Goal: Answer question/provide support: Share knowledge or assist other users

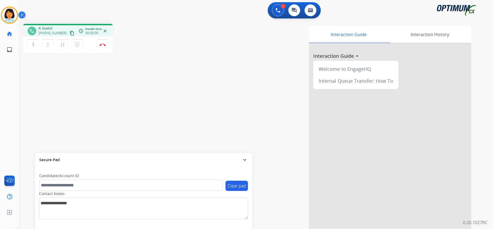
scroll to position [17, 0]
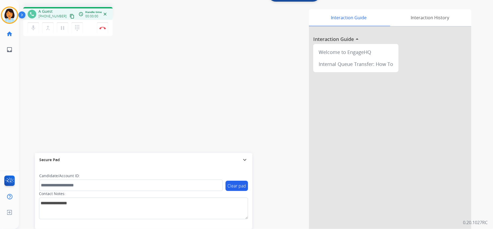
drag, startPoint x: 40, startPoint y: 97, endPoint x: 35, endPoint y: 97, distance: 4.9
click at [40, 97] on div "phone A Guest [PHONE_NUMBER] content_copy access_time Call metrics Queue 00:10 …" at bounding box center [249, 116] width 461 height 226
click at [70, 15] on mat-icon "content_copy" at bounding box center [72, 16] width 5 height 5
click at [102, 29] on button "Disconnect" at bounding box center [102, 27] width 11 height 11
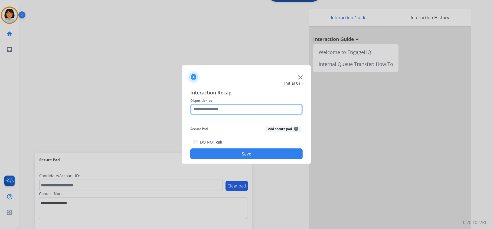
click at [222, 106] on input "text" at bounding box center [246, 109] width 112 height 11
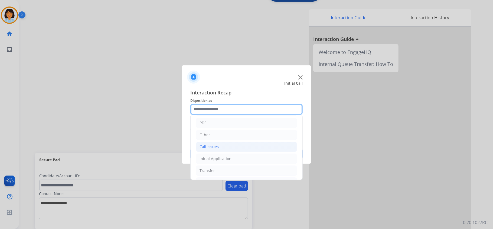
scroll to position [38, 0]
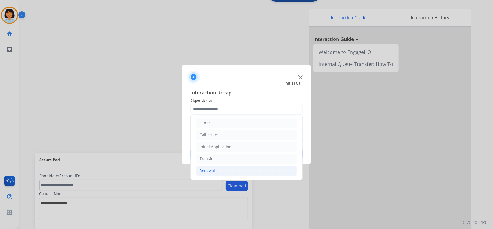
click at [218, 166] on li "Renewal" at bounding box center [246, 170] width 101 height 10
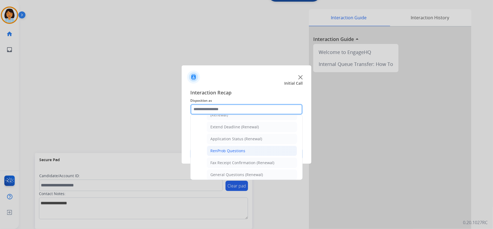
scroll to position [110, 0]
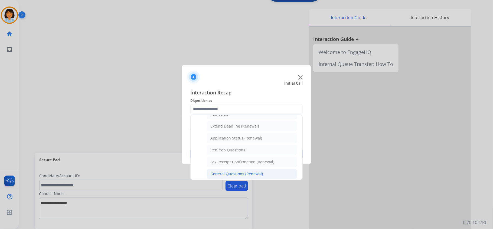
click at [233, 176] on div "General Questions (Renewal)" at bounding box center [236, 173] width 53 height 5
type input "**********"
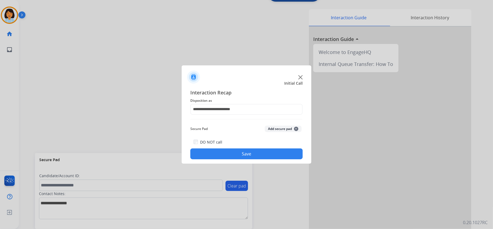
click at [235, 153] on button "Save" at bounding box center [246, 153] width 112 height 11
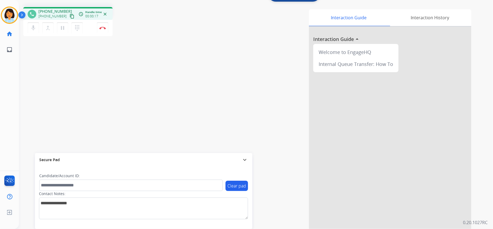
click at [70, 15] on mat-icon "content_copy" at bounding box center [72, 16] width 5 height 5
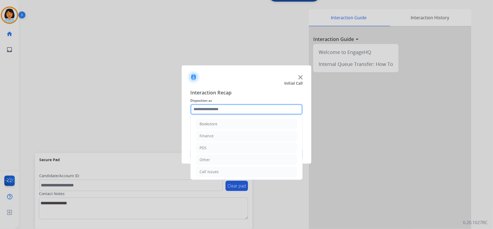
click at [213, 106] on input "text" at bounding box center [246, 109] width 112 height 11
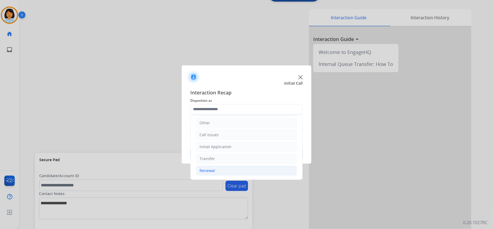
click at [214, 169] on div "Renewal" at bounding box center [207, 170] width 15 height 5
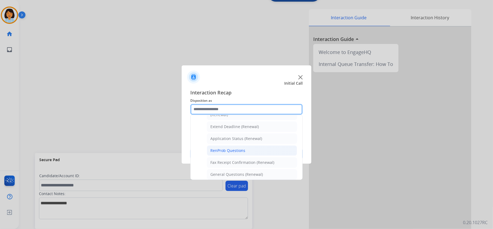
scroll to position [110, 0]
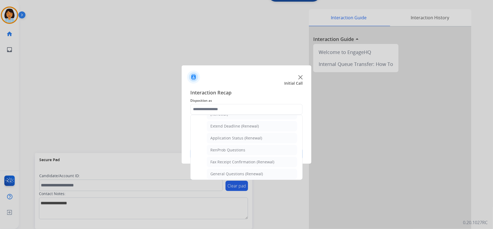
click at [237, 172] on li "General Questions (Renewal)" at bounding box center [252, 173] width 90 height 10
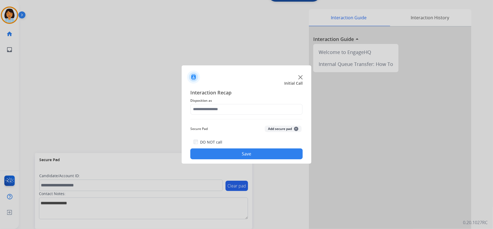
type input "**********"
click at [231, 152] on button "Save" at bounding box center [246, 153] width 112 height 11
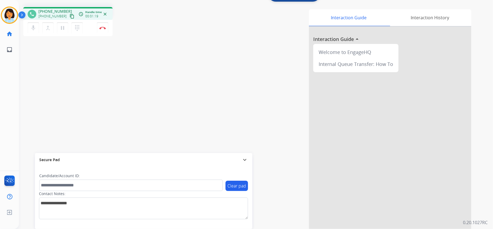
click at [70, 16] on mat-icon "content_copy" at bounding box center [72, 16] width 5 height 5
click at [101, 27] on img at bounding box center [102, 28] width 6 height 3
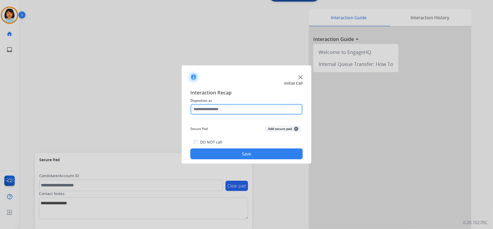
click at [289, 109] on input "text" at bounding box center [246, 109] width 112 height 11
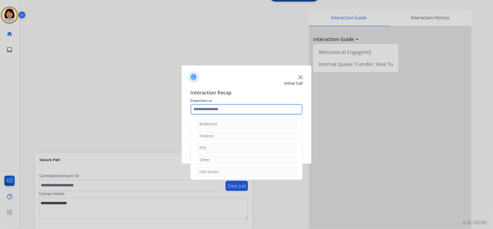
scroll to position [38, 0]
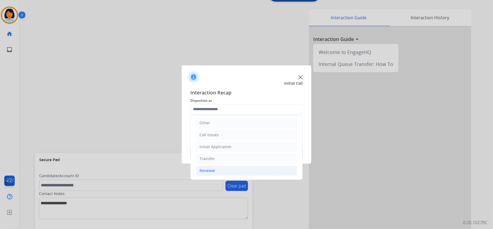
click at [239, 171] on li "Renewal" at bounding box center [246, 170] width 101 height 10
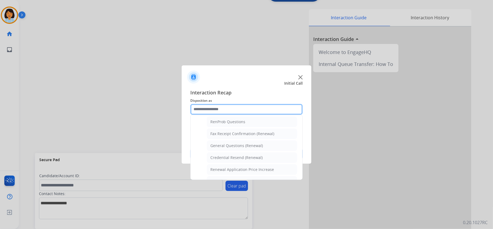
scroll to position [146, 0]
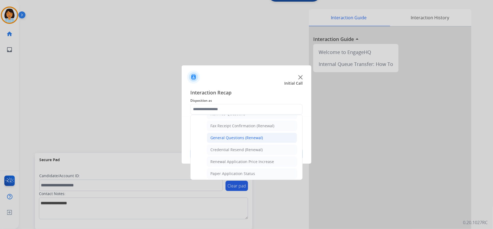
click at [247, 143] on li "General Questions (Renewal)" at bounding box center [252, 137] width 90 height 10
type input "**********"
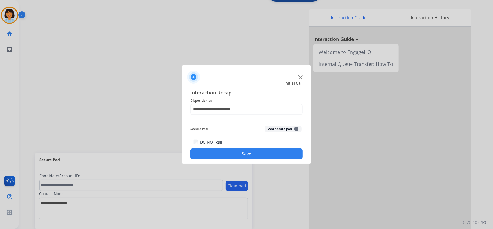
click at [242, 154] on button "Save" at bounding box center [246, 153] width 112 height 11
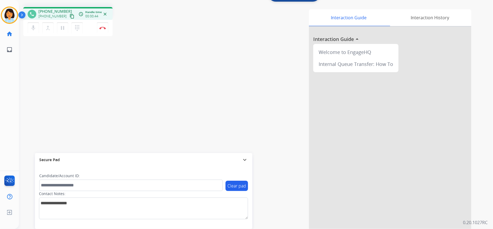
click at [70, 14] on mat-icon "content_copy" at bounding box center [72, 16] width 5 height 5
click at [102, 29] on button "Disconnect" at bounding box center [102, 27] width 11 height 11
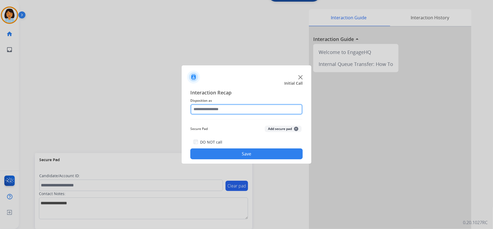
click at [227, 108] on input "text" at bounding box center [246, 109] width 112 height 11
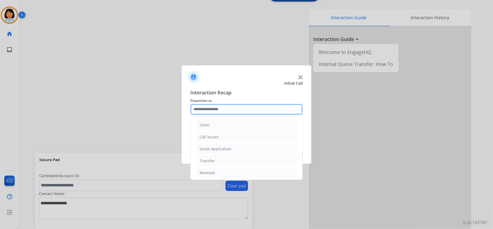
scroll to position [38, 0]
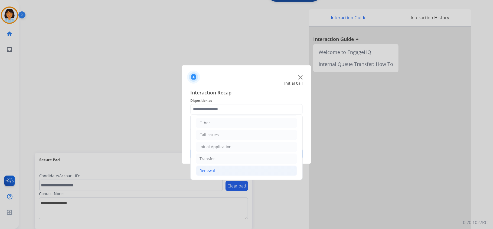
click at [222, 167] on li "Renewal" at bounding box center [246, 170] width 101 height 10
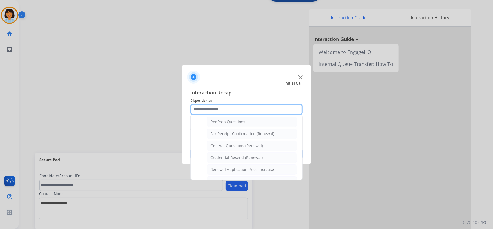
scroll to position [145, 0]
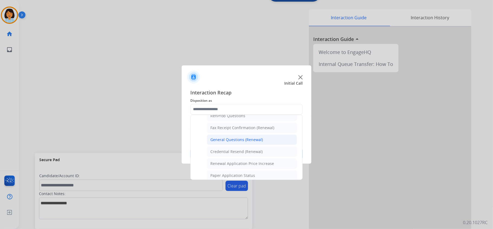
click at [249, 142] on div "General Questions (Renewal)" at bounding box center [236, 139] width 53 height 5
type input "**********"
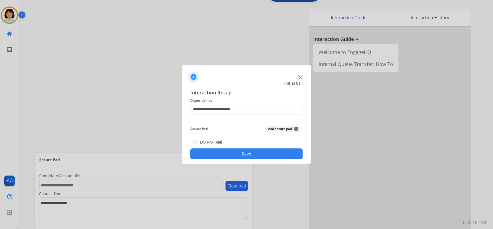
click at [241, 155] on button "Save" at bounding box center [246, 153] width 112 height 11
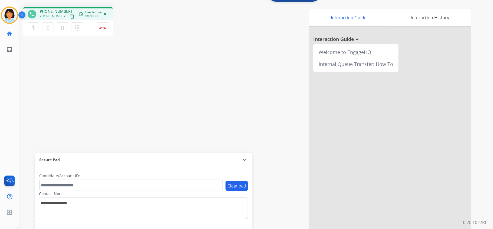
click at [70, 18] on mat-icon "content_copy" at bounding box center [72, 16] width 5 height 5
click at [102, 24] on button "Disconnect" at bounding box center [102, 27] width 11 height 11
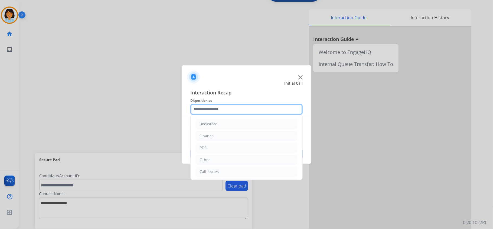
click at [274, 106] on input "text" at bounding box center [246, 109] width 112 height 11
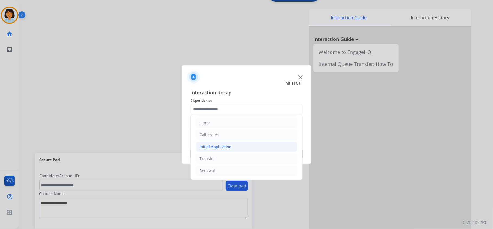
click at [255, 145] on li "Initial Application" at bounding box center [246, 146] width 101 height 10
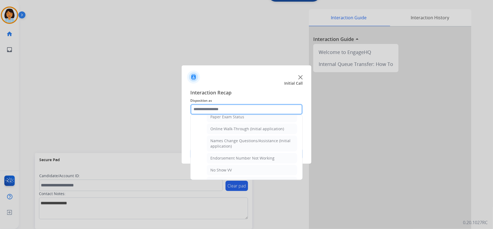
scroll to position [112, 0]
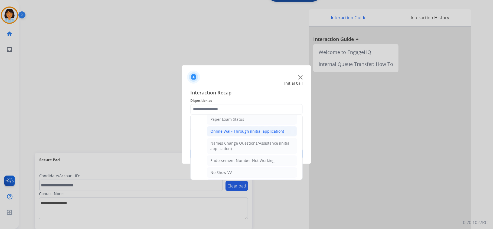
click at [276, 134] on div "Online Walk-Through (Initial application)" at bounding box center [247, 130] width 74 height 5
type input "**********"
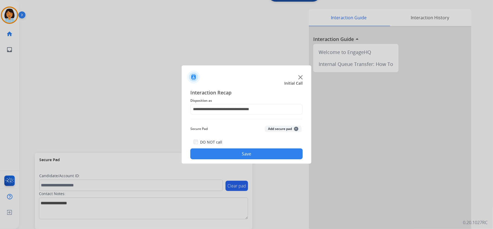
click at [267, 152] on button "Save" at bounding box center [246, 153] width 112 height 11
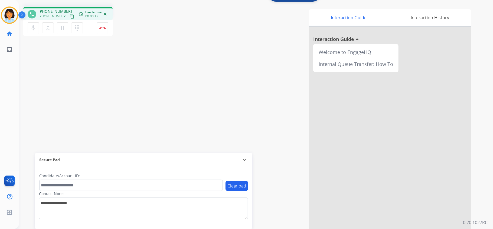
click at [70, 14] on mat-icon "content_copy" at bounding box center [72, 16] width 5 height 5
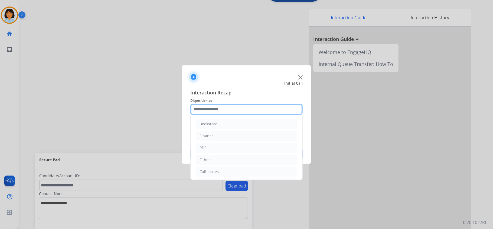
click at [230, 106] on input "text" at bounding box center [246, 109] width 112 height 11
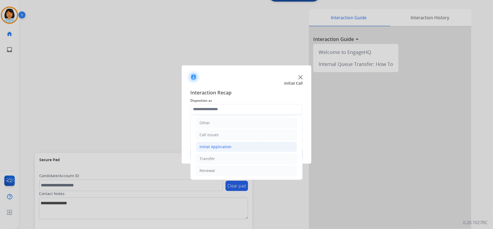
click at [222, 144] on div "Initial Application" at bounding box center [216, 146] width 32 height 5
click at [216, 169] on div "Appeals" at bounding box center [217, 168] width 15 height 5
type input "*******"
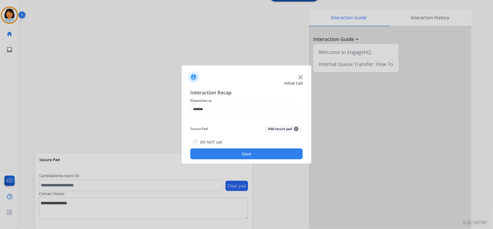
click at [220, 156] on button "Save" at bounding box center [246, 153] width 112 height 11
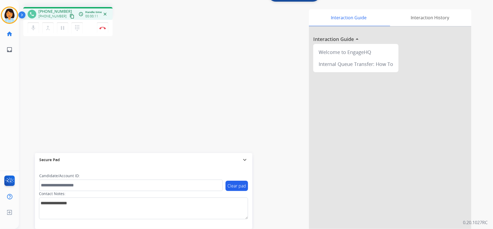
click at [70, 17] on mat-icon "content_copy" at bounding box center [72, 16] width 5 height 5
click at [103, 27] on img at bounding box center [102, 28] width 6 height 3
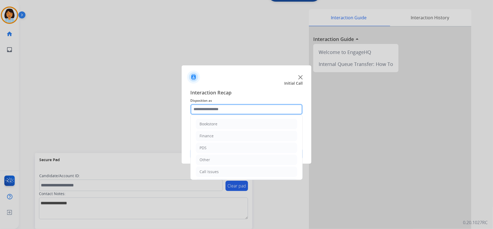
click at [271, 104] on input "text" at bounding box center [246, 109] width 112 height 11
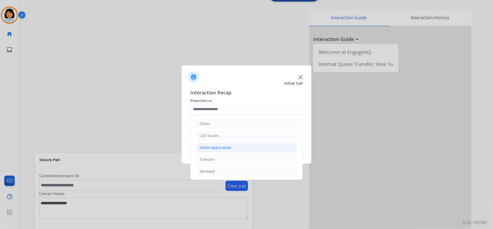
click at [214, 145] on div "Initial Application" at bounding box center [216, 147] width 32 height 5
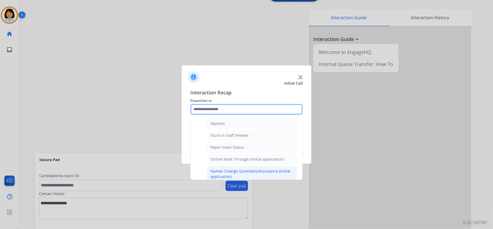
scroll to position [72, 0]
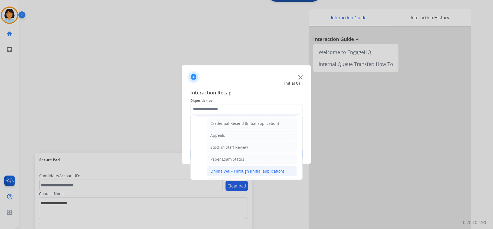
click at [251, 168] on li "Online Walk-Through (Initial application)" at bounding box center [252, 171] width 90 height 10
type input "**********"
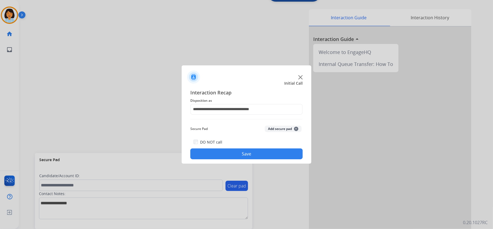
click at [246, 151] on button "Save" at bounding box center [246, 153] width 112 height 11
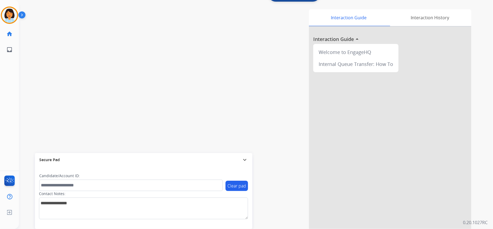
click at [122, 108] on div "swap_horiz Break voice bridge close_fullscreen Connect 3-Way Call merge_type Se…" at bounding box center [249, 116] width 461 height 226
click at [15, 17] on img at bounding box center [9, 15] width 15 height 15
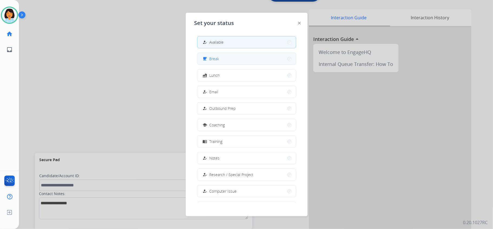
click at [223, 61] on button "free_breakfast Break" at bounding box center [246, 59] width 99 height 12
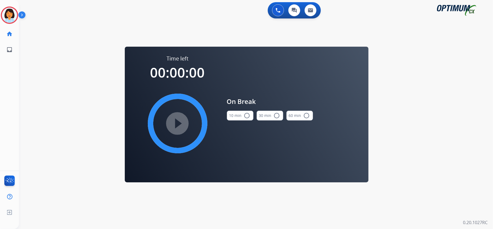
scroll to position [0, 0]
click at [229, 111] on button "10 min radio_button_unchecked" at bounding box center [240, 115] width 27 height 10
click at [177, 120] on mat-icon "play_circle_filled" at bounding box center [177, 123] width 6 height 6
click at [23, 33] on div "swap_horiz Break voice bridge close_fullscreen Connect 3-Way Call merge_type Se…" at bounding box center [249, 32] width 461 height 26
click at [14, 14] on icon at bounding box center [10, 15] width 18 height 18
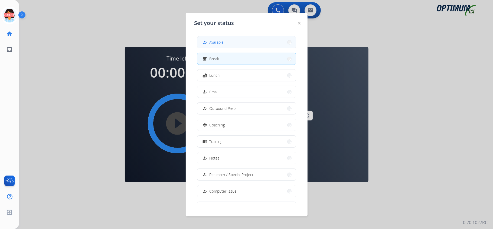
click at [226, 43] on button "how_to_reg Available" at bounding box center [246, 42] width 99 height 12
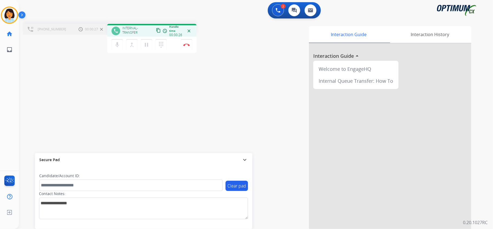
click at [120, 96] on div "[PHONE_NUMBER] Call metrics Hold 00:00:27 00:00:27 swap_horiz Break voice bridg…" at bounding box center [249, 132] width 461 height 226
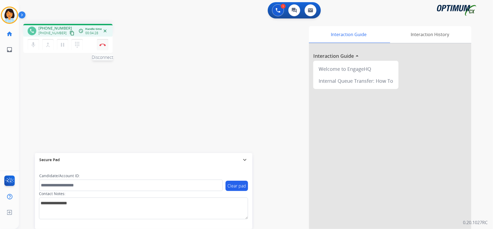
click at [105, 44] on img at bounding box center [102, 44] width 6 height 3
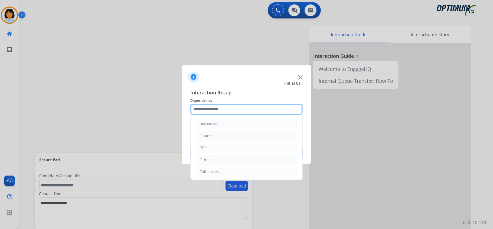
click at [286, 110] on input "text" at bounding box center [246, 109] width 112 height 11
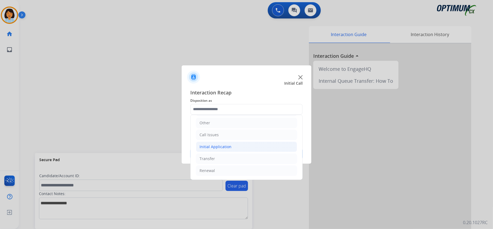
click at [217, 142] on li "Initial Application" at bounding box center [246, 146] width 101 height 10
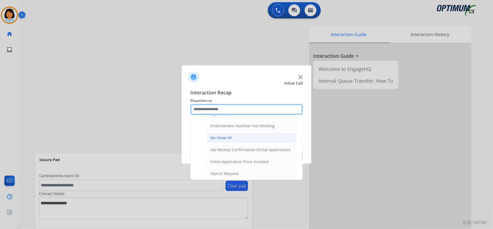
scroll to position [110, 0]
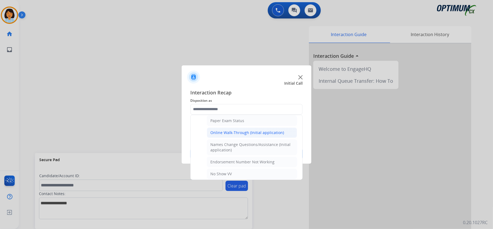
click at [234, 132] on div "Online Walk-Through (Initial application)" at bounding box center [247, 132] width 74 height 5
type input "**********"
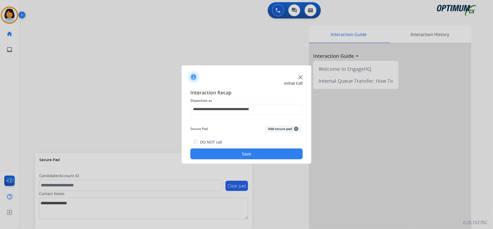
click at [232, 152] on button "Save" at bounding box center [246, 153] width 112 height 11
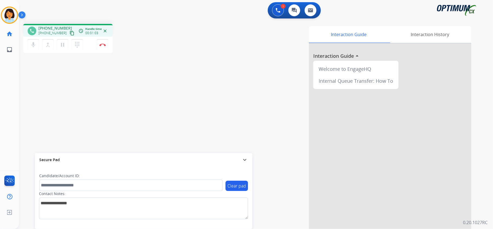
click at [70, 31] on mat-icon "content_copy" at bounding box center [72, 33] width 5 height 5
click at [118, 47] on div "phone [PHONE_NUMBER] [PHONE_NUMBER] content_copy access_time Call metrics Queue…" at bounding box center [98, 39] width 151 height 31
click at [102, 42] on button "Disconnect" at bounding box center [102, 44] width 11 height 11
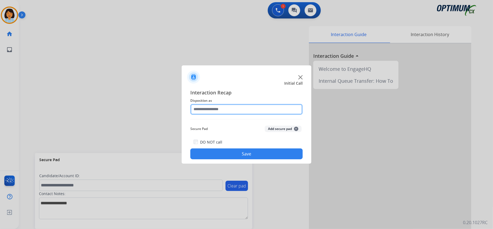
click at [255, 105] on input "text" at bounding box center [246, 109] width 112 height 11
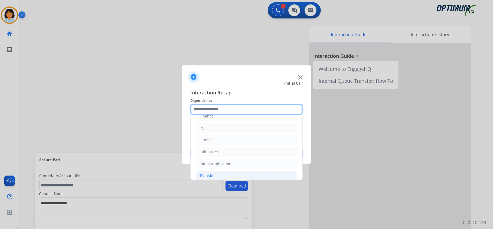
scroll to position [38, 0]
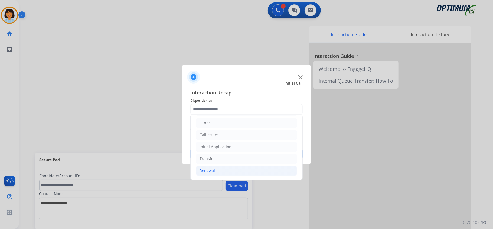
click at [226, 168] on li "Renewal" at bounding box center [246, 170] width 101 height 10
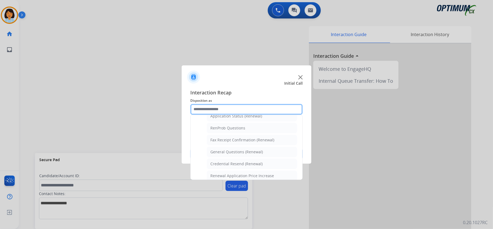
scroll to position [110, 0]
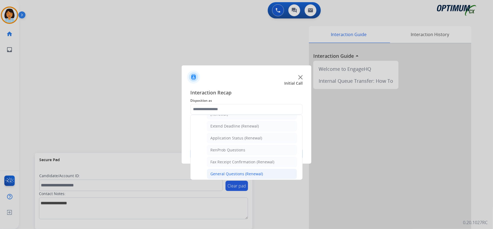
click at [247, 174] on div "General Questions (Renewal)" at bounding box center [236, 173] width 53 height 5
type input "**********"
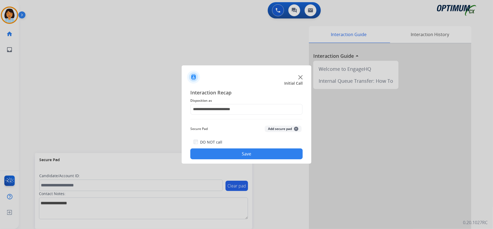
click at [237, 155] on button "Save" at bounding box center [246, 153] width 112 height 11
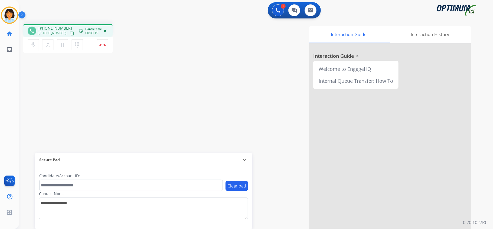
click at [69, 33] on button "content_copy" at bounding box center [72, 33] width 6 height 6
click at [103, 46] on button "Disconnect" at bounding box center [102, 44] width 11 height 11
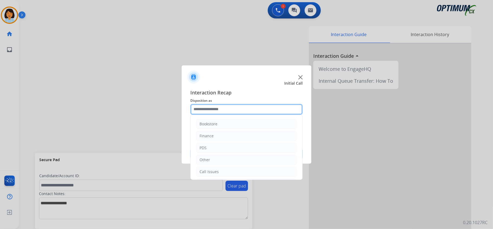
click at [232, 109] on input "text" at bounding box center [246, 109] width 112 height 11
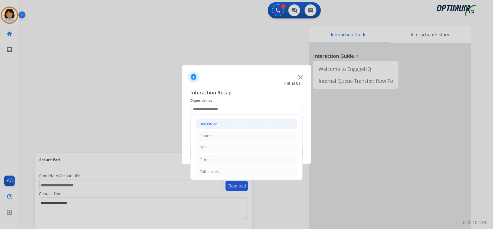
click at [221, 120] on li "Bookstore" at bounding box center [246, 124] width 101 height 10
click at [222, 169] on li "Order Status" at bounding box center [252, 171] width 90 height 10
type input "**********"
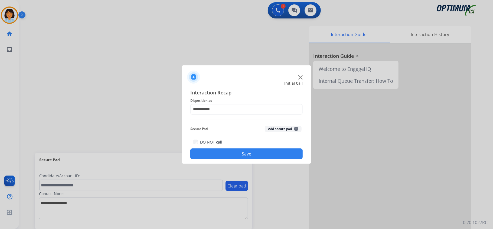
click at [224, 158] on button "Save" at bounding box center [246, 153] width 112 height 11
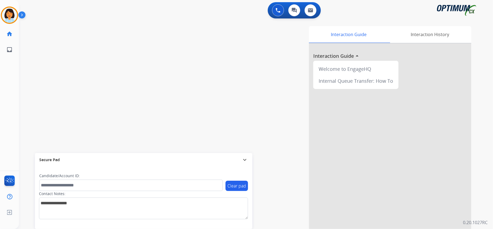
drag, startPoint x: 96, startPoint y: 69, endPoint x: 122, endPoint y: 108, distance: 46.4
click at [96, 69] on div "swap_horiz Break voice bridge close_fullscreen Connect 3-Way Call merge_type Se…" at bounding box center [249, 132] width 461 height 226
click at [70, 31] on mat-icon "content_copy" at bounding box center [72, 33] width 5 height 5
click at [101, 43] on img at bounding box center [102, 44] width 6 height 3
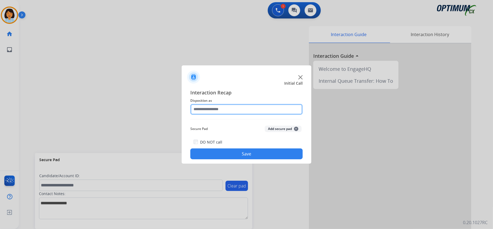
click at [219, 106] on input "text" at bounding box center [246, 109] width 112 height 11
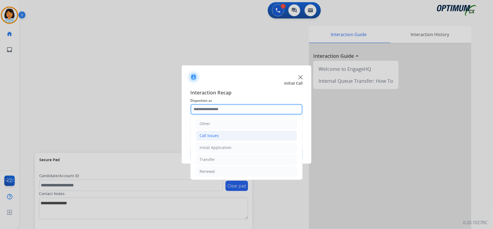
scroll to position [0, 0]
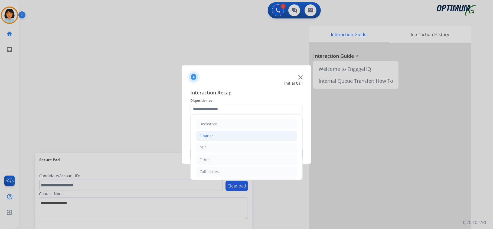
click at [214, 137] on li "Finance" at bounding box center [246, 136] width 101 height 10
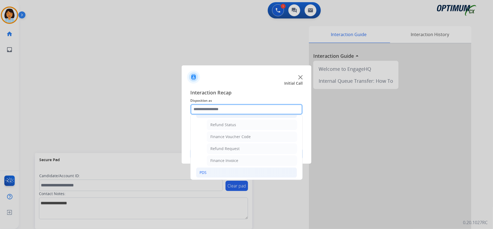
scroll to position [36, 0]
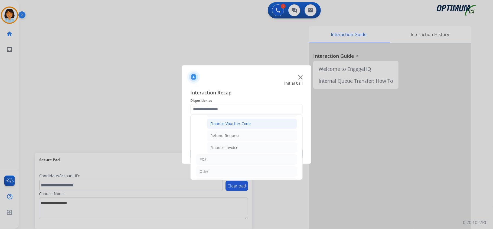
click at [237, 127] on li "Finance Voucher Code" at bounding box center [252, 123] width 90 height 10
type input "**********"
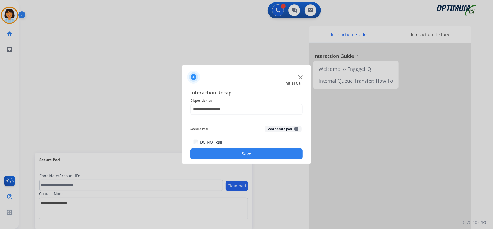
click at [239, 154] on button "Save" at bounding box center [246, 153] width 112 height 11
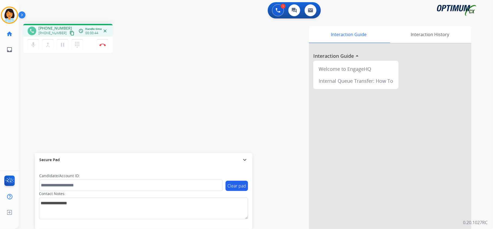
click at [70, 31] on mat-icon "content_copy" at bounding box center [72, 33] width 5 height 5
click at [106, 45] on img at bounding box center [102, 44] width 6 height 3
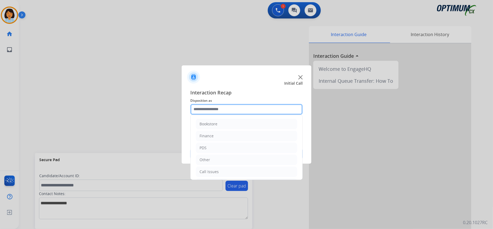
click at [216, 113] on input "text" at bounding box center [246, 109] width 112 height 11
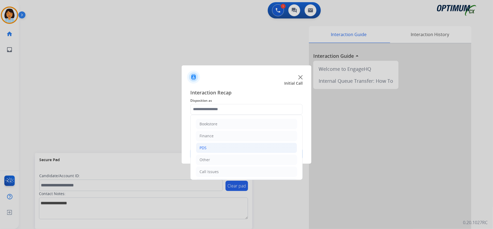
click at [206, 146] on div "PDS" at bounding box center [203, 147] width 7 height 5
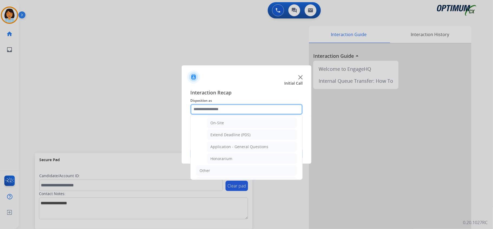
scroll to position [144, 0]
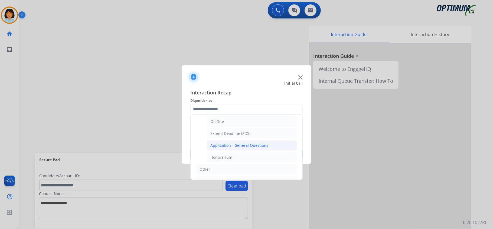
click at [236, 144] on li "Application - General Questions" at bounding box center [252, 145] width 90 height 10
type input "**********"
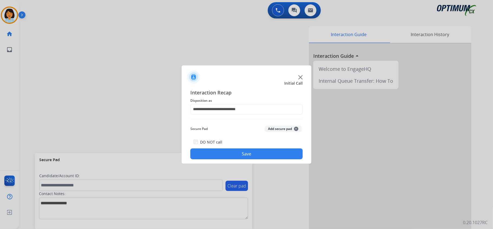
click at [239, 153] on button "Save" at bounding box center [246, 153] width 112 height 11
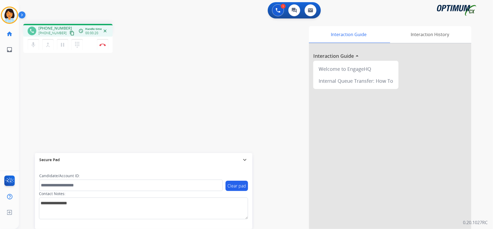
click at [70, 32] on mat-icon "content_copy" at bounding box center [72, 33] width 5 height 5
click at [101, 43] on img at bounding box center [102, 44] width 6 height 3
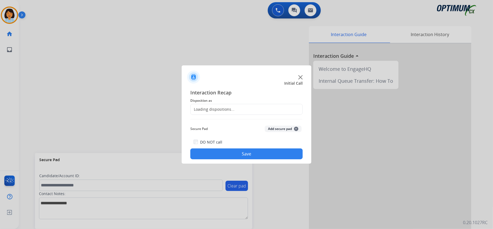
click at [238, 106] on div "Loading dispositions..." at bounding box center [246, 109] width 112 height 11
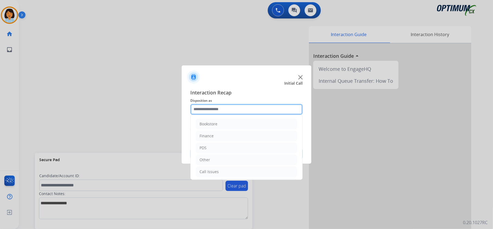
click at [238, 106] on input "text" at bounding box center [246, 109] width 112 height 11
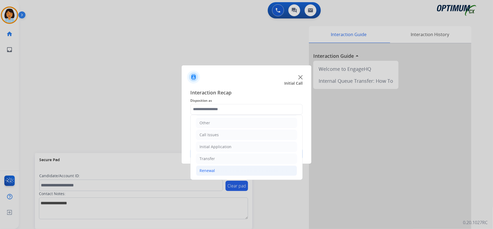
click at [217, 169] on li "Renewal" at bounding box center [246, 170] width 101 height 10
click at [214, 170] on div "Renewal" at bounding box center [207, 168] width 15 height 5
click at [208, 171] on div "Renewal" at bounding box center [207, 170] width 15 height 5
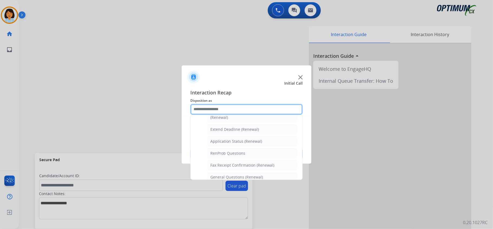
scroll to position [110, 0]
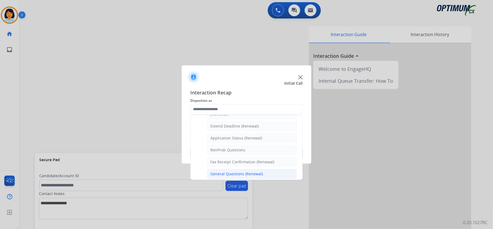
click at [236, 174] on div "General Questions (Renewal)" at bounding box center [236, 173] width 53 height 5
type input "**********"
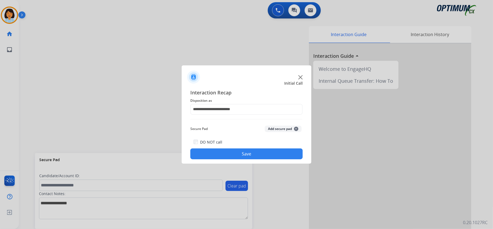
click at [236, 153] on button "Save" at bounding box center [246, 153] width 112 height 11
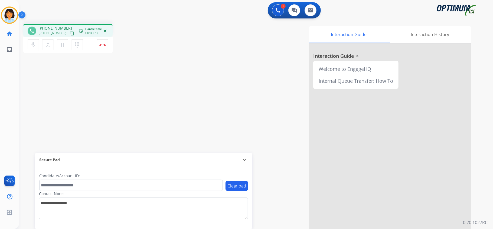
click at [70, 35] on div "phone [PHONE_NUMBER] [PHONE_NUMBER] content_copy access_time Call metrics Queue…" at bounding box center [67, 30] width 89 height 13
click at [70, 33] on mat-icon "content_copy" at bounding box center [72, 33] width 5 height 5
click at [70, 34] on mat-icon "content_copy" at bounding box center [72, 33] width 5 height 5
click at [103, 44] on img at bounding box center [102, 44] width 6 height 3
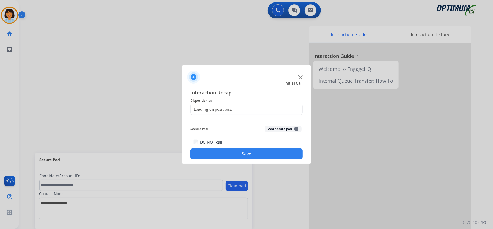
click at [218, 109] on div "Loading dispositions..." at bounding box center [213, 108] width 44 height 5
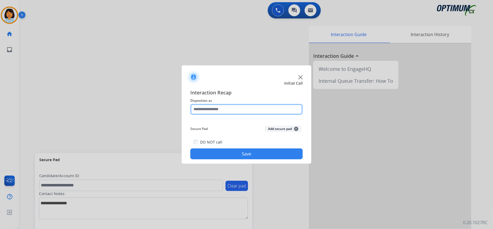
click at [219, 109] on input "text" at bounding box center [246, 109] width 112 height 11
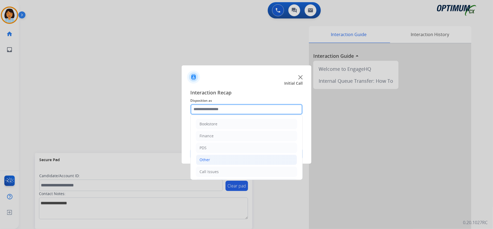
scroll to position [36, 0]
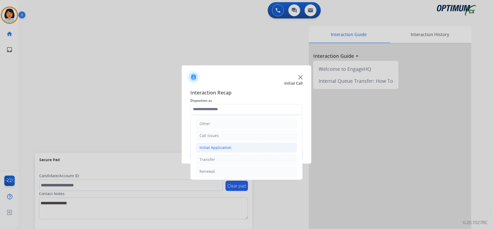
click at [224, 150] on div "Initial Application" at bounding box center [216, 147] width 32 height 5
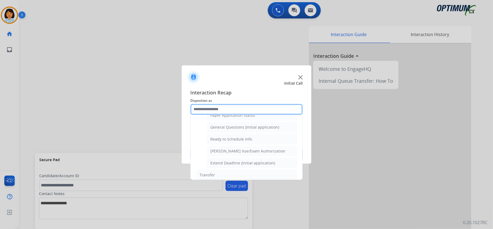
scroll to position [325, 0]
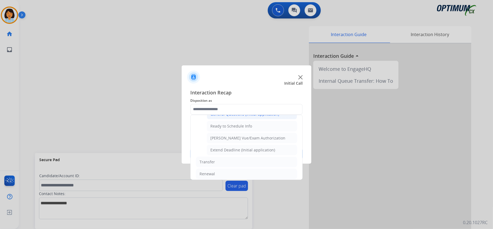
click at [236, 117] on div "General Questions (Initial application)" at bounding box center [244, 113] width 69 height 5
type input "**********"
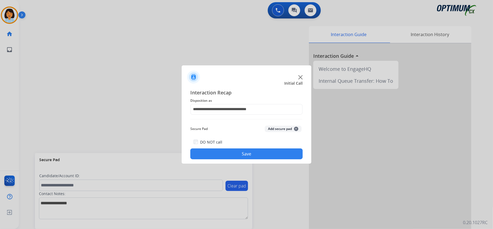
click at [233, 155] on button "Save" at bounding box center [246, 153] width 112 height 11
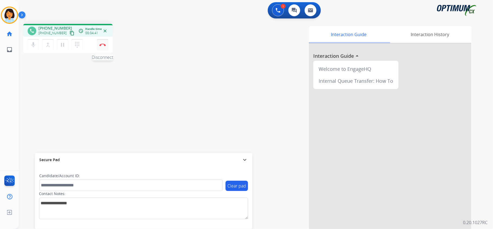
click at [100, 47] on button "Disconnect" at bounding box center [102, 44] width 11 height 11
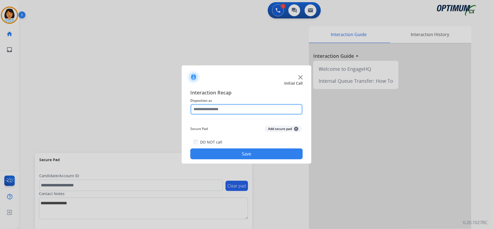
click at [224, 107] on input "text" at bounding box center [246, 109] width 112 height 11
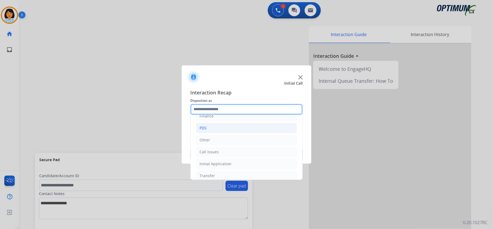
scroll to position [38, 0]
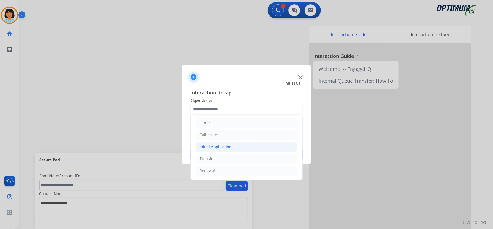
click at [232, 144] on li "Initial Application" at bounding box center [246, 146] width 101 height 10
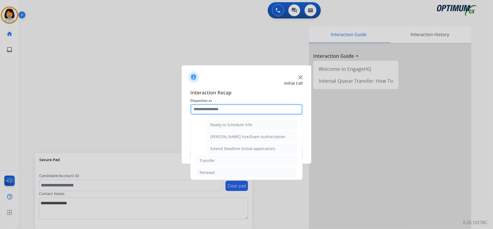
scroll to position [327, 0]
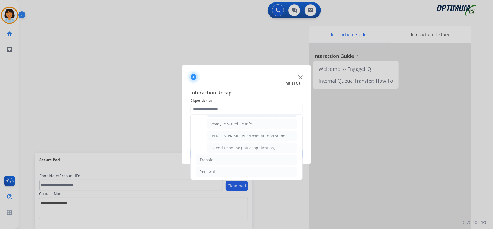
click at [233, 115] on div "General Questions (Initial application)" at bounding box center [244, 111] width 69 height 5
type input "**********"
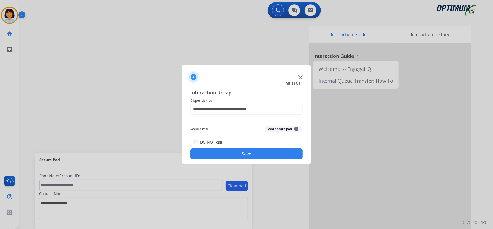
click at [233, 152] on button "Save" at bounding box center [246, 153] width 112 height 11
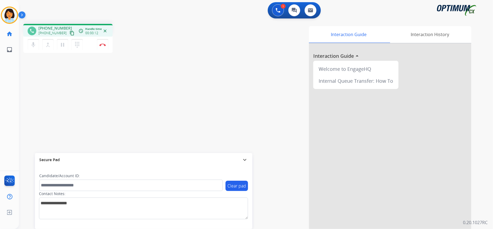
click at [70, 32] on mat-icon "content_copy" at bounding box center [72, 33] width 5 height 5
click at [100, 42] on button "Disconnect" at bounding box center [102, 44] width 11 height 11
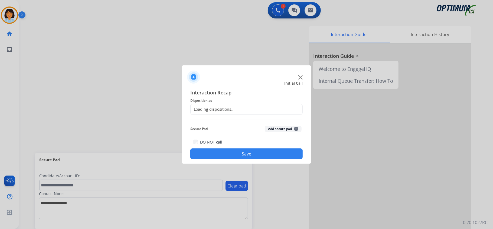
click at [243, 105] on div "Loading dispositions..." at bounding box center [246, 109] width 112 height 11
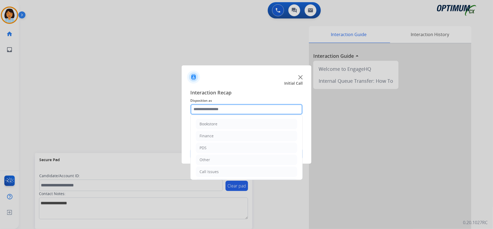
click at [246, 110] on input "text" at bounding box center [246, 109] width 112 height 11
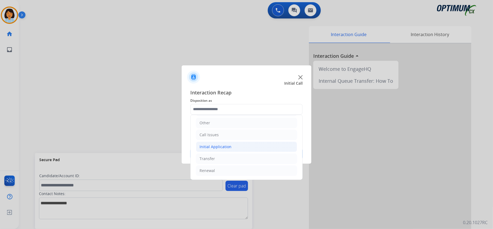
click at [236, 144] on li "Initial Application" at bounding box center [246, 146] width 101 height 10
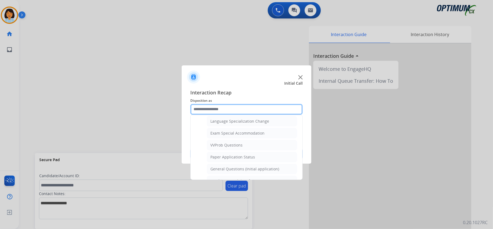
scroll to position [291, 0]
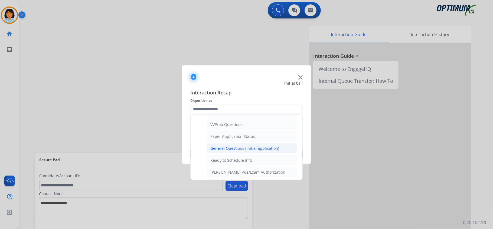
click at [235, 151] on div "General Questions (Initial application)" at bounding box center [244, 147] width 69 height 5
type input "**********"
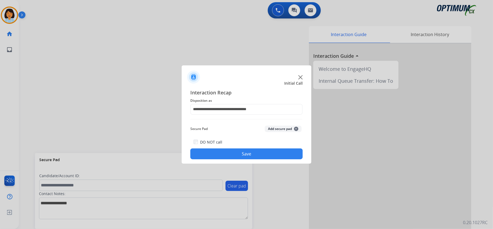
click at [235, 152] on button "Save" at bounding box center [246, 153] width 112 height 11
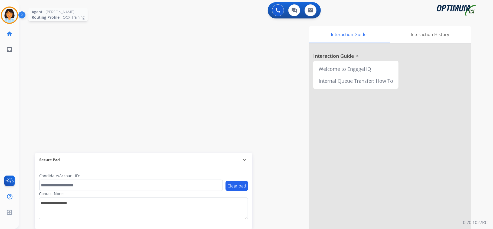
click at [2, 13] on img at bounding box center [9, 15] width 15 height 15
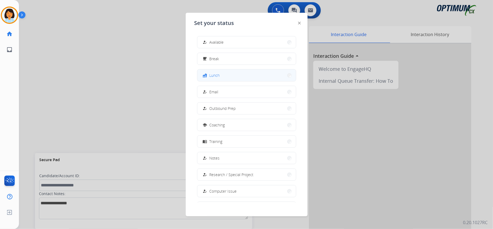
click at [234, 77] on button "fastfood Lunch" at bounding box center [246, 75] width 99 height 12
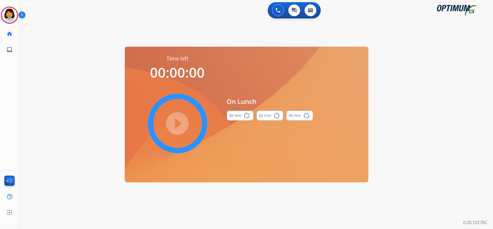
click at [244, 120] on button "30 min radio_button_unchecked" at bounding box center [240, 115] width 27 height 10
click at [174, 123] on mat-icon "play_circle_filled" at bounding box center [177, 123] width 6 height 6
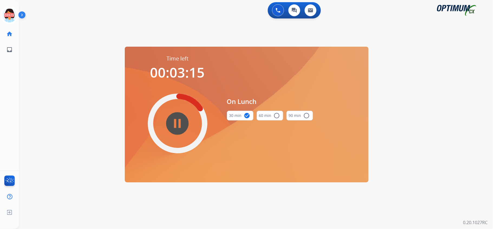
click at [71, 98] on div "0 Voice Interactions 0 Chat Interactions 0 Email Interactions swap_horiz Break …" at bounding box center [256, 114] width 474 height 229
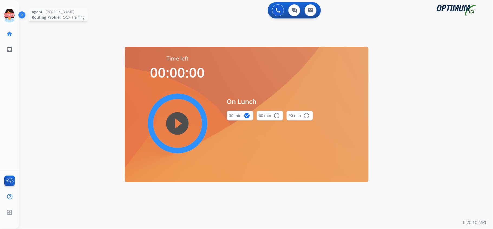
click at [9, 12] on icon at bounding box center [10, 15] width 18 height 18
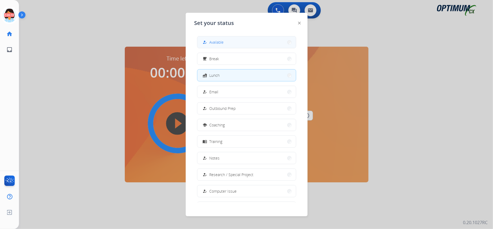
click at [245, 40] on button "how_to_reg Available" at bounding box center [246, 42] width 99 height 12
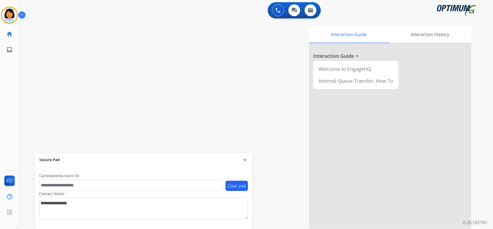
click at [131, 103] on div "swap_horiz Break voice bridge close_fullscreen Connect 3-Way Call merge_type Se…" at bounding box center [249, 132] width 461 height 226
click at [70, 31] on mat-icon "content_copy" at bounding box center [72, 33] width 5 height 5
click at [103, 44] on img at bounding box center [102, 44] width 6 height 3
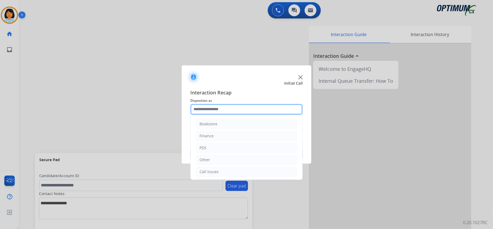
click at [232, 111] on input "text" at bounding box center [246, 109] width 112 height 11
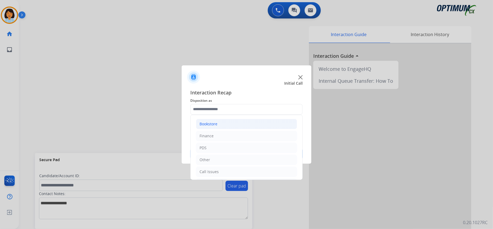
click at [224, 121] on li "Bookstore" at bounding box center [246, 124] width 101 height 10
click at [231, 149] on div "General Questions (Bookstore)" at bounding box center [237, 147] width 55 height 5
type input "**********"
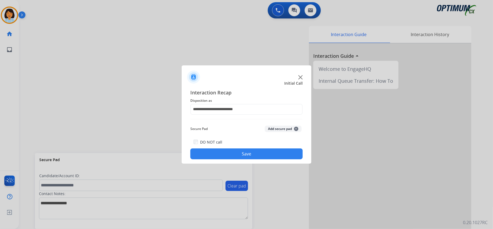
click at [235, 158] on button "Save" at bounding box center [246, 153] width 112 height 11
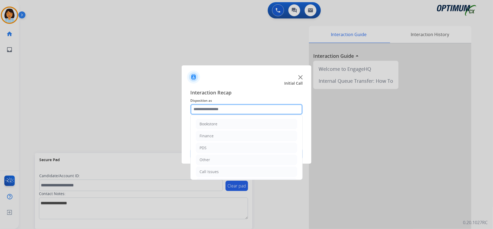
click at [256, 110] on input "text" at bounding box center [246, 109] width 112 height 11
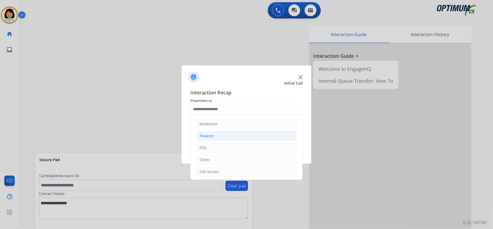
click at [217, 135] on li "Finance" at bounding box center [246, 136] width 101 height 10
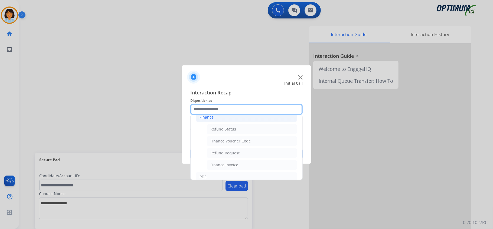
scroll to position [36, 0]
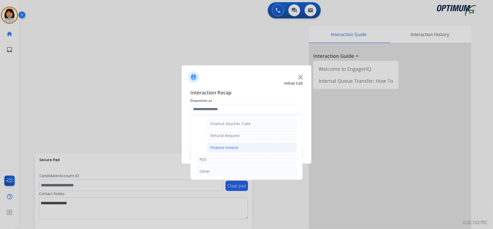
click at [240, 145] on li "Finance Invoice" at bounding box center [252, 147] width 90 height 10
type input "**********"
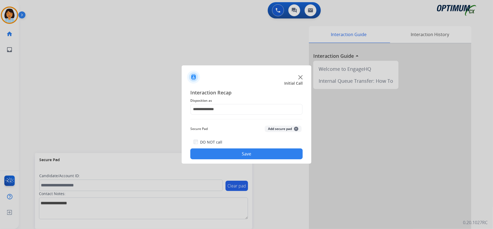
click at [233, 158] on button "Save" at bounding box center [246, 153] width 112 height 11
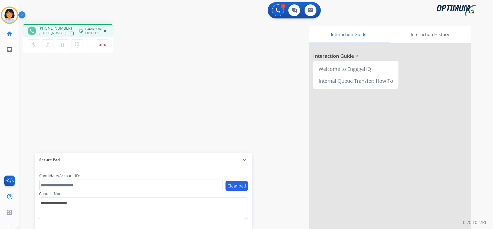
click at [70, 31] on mat-icon "content_copy" at bounding box center [72, 33] width 5 height 5
click at [70, 34] on mat-icon "content_copy" at bounding box center [72, 33] width 5 height 5
click at [103, 47] on button "Disconnect" at bounding box center [102, 44] width 11 height 11
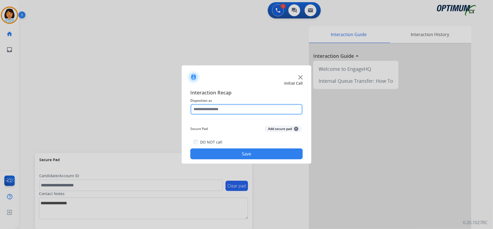
click at [241, 110] on input "text" at bounding box center [246, 109] width 112 height 11
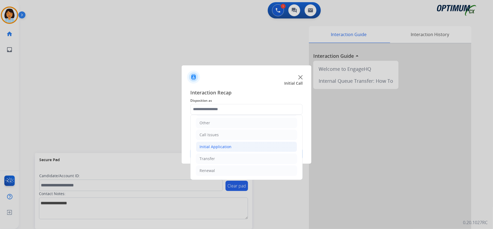
click at [228, 145] on div "Initial Application" at bounding box center [216, 146] width 32 height 5
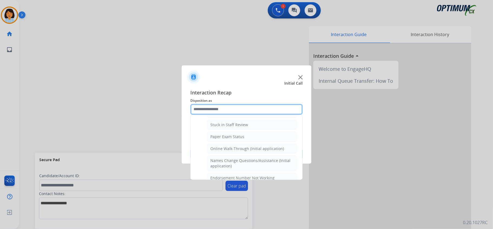
scroll to position [110, 0]
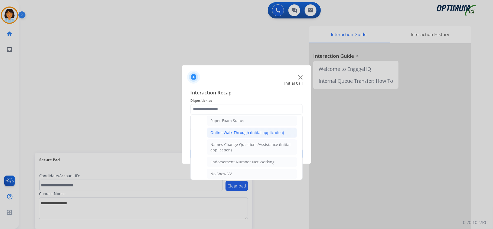
click at [234, 134] on div "Online Walk-Through (Initial application)" at bounding box center [247, 132] width 74 height 5
type input "**********"
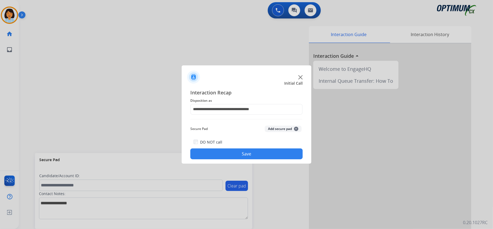
click at [231, 154] on button "Save" at bounding box center [246, 153] width 112 height 11
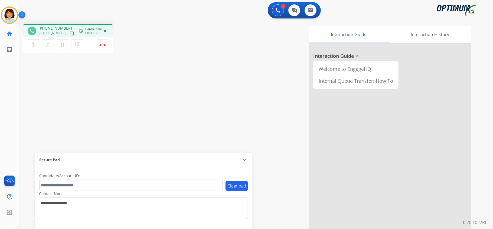
click at [70, 33] on mat-icon "content_copy" at bounding box center [72, 33] width 5 height 5
click at [101, 45] on img at bounding box center [102, 44] width 6 height 3
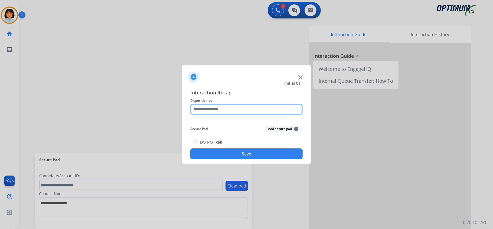
click at [215, 104] on input "text" at bounding box center [246, 109] width 112 height 11
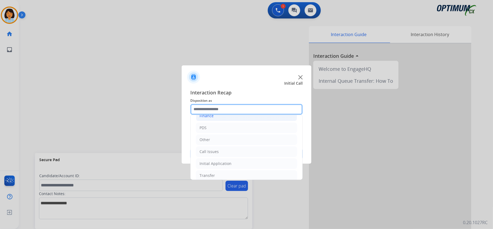
scroll to position [38, 0]
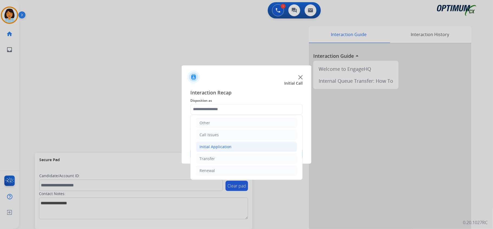
click at [249, 146] on li "Initial Application" at bounding box center [246, 146] width 101 height 10
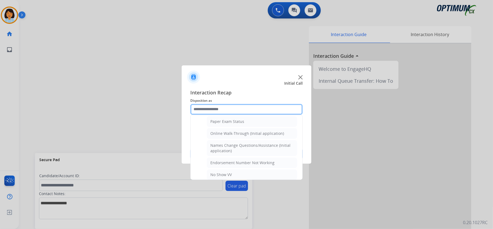
scroll to position [110, 0]
click at [235, 104] on input "text" at bounding box center [246, 109] width 112 height 11
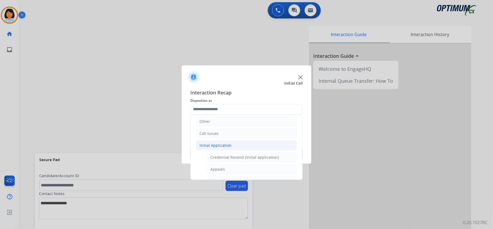
click at [219, 144] on div "Initial Application" at bounding box center [216, 144] width 32 height 5
click at [219, 168] on li "Renewal" at bounding box center [246, 170] width 101 height 10
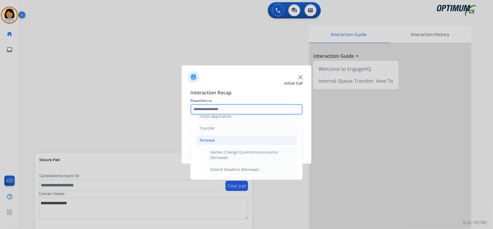
scroll to position [110, 0]
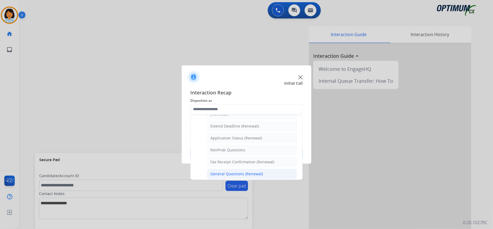
click at [229, 175] on div "General Questions (Renewal)" at bounding box center [236, 173] width 53 height 5
type input "**********"
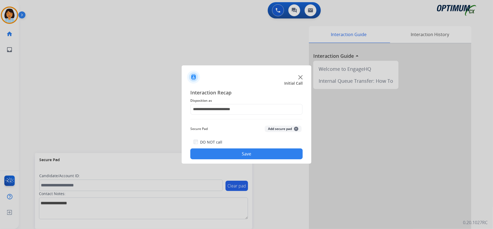
click at [228, 156] on button "Save" at bounding box center [246, 153] width 112 height 11
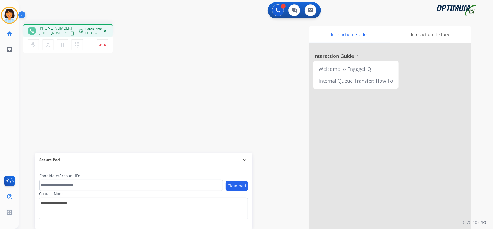
click at [70, 34] on mat-icon "content_copy" at bounding box center [72, 33] width 5 height 5
click at [104, 44] on img at bounding box center [102, 44] width 6 height 3
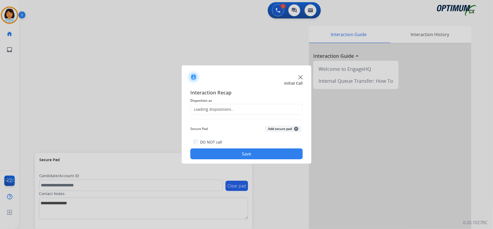
click at [234, 106] on div "Loading dispositions..." at bounding box center [246, 109] width 112 height 11
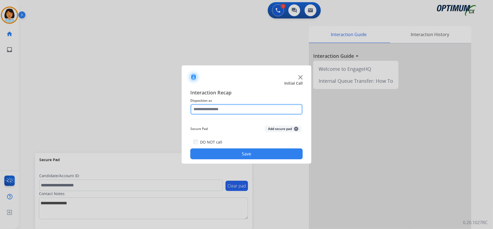
click at [239, 109] on input "text" at bounding box center [246, 109] width 112 height 11
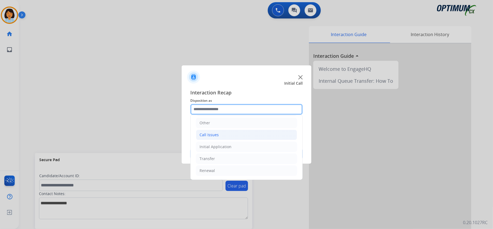
scroll to position [38, 0]
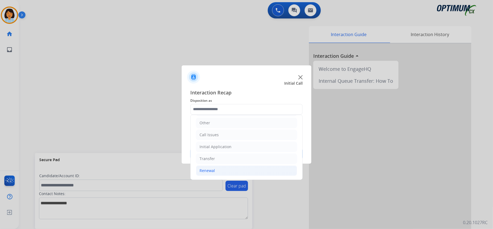
click at [218, 171] on li "Renewal" at bounding box center [246, 170] width 101 height 10
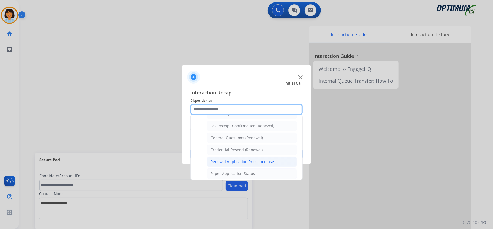
scroll to position [182, 0]
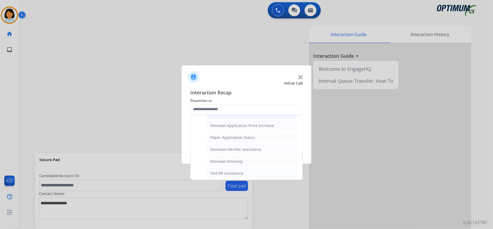
click at [236, 116] on div "Credential Resend (Renewal)" at bounding box center [236, 113] width 52 height 5
type input "**********"
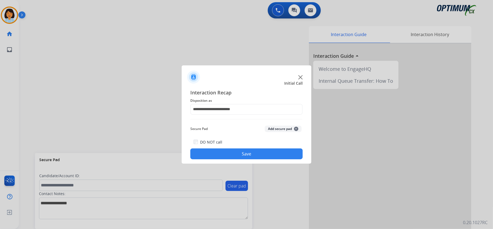
click at [233, 150] on button "Save" at bounding box center [246, 153] width 112 height 11
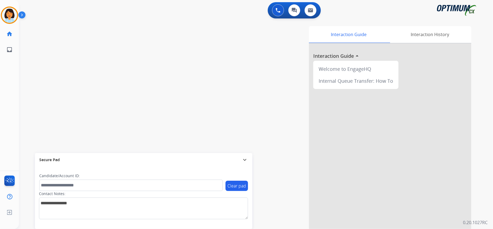
click at [76, 104] on div "swap_horiz Break voice bridge close_fullscreen Connect 3-Way Call merge_type Se…" at bounding box center [249, 132] width 461 height 226
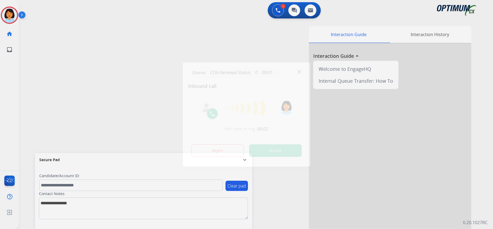
click at [48, 64] on div at bounding box center [246, 114] width 493 height 229
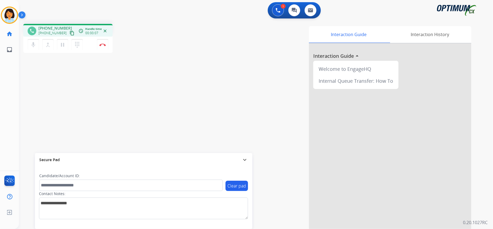
click at [70, 31] on mat-icon "content_copy" at bounding box center [72, 33] width 5 height 5
click at [103, 46] on button "Disconnect" at bounding box center [102, 44] width 11 height 11
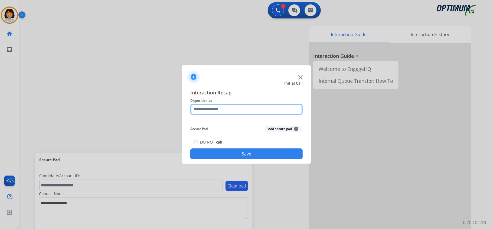
click at [235, 112] on input "text" at bounding box center [246, 109] width 112 height 11
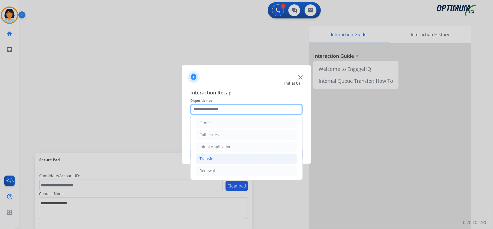
scroll to position [38, 0]
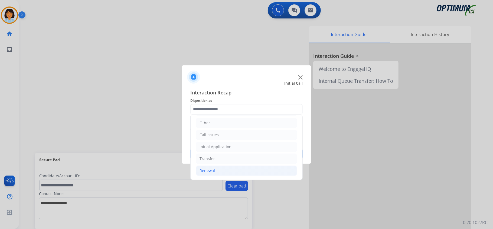
click at [214, 169] on div "Renewal" at bounding box center [207, 170] width 15 height 5
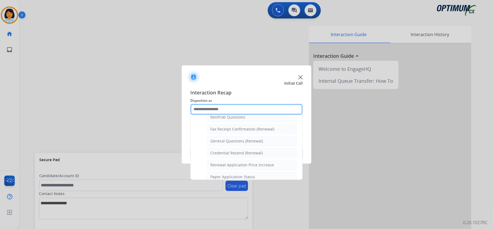
scroll to position [146, 0]
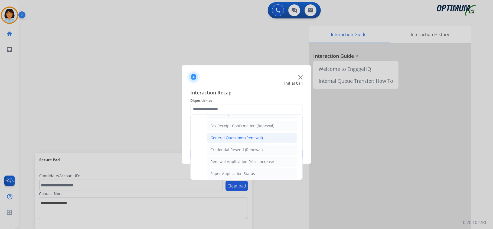
click at [235, 140] on div "General Questions (Renewal)" at bounding box center [236, 137] width 53 height 5
type input "**********"
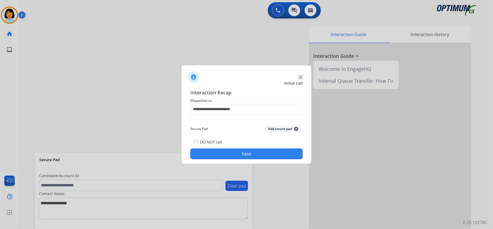
click at [238, 151] on button "Save" at bounding box center [246, 153] width 112 height 11
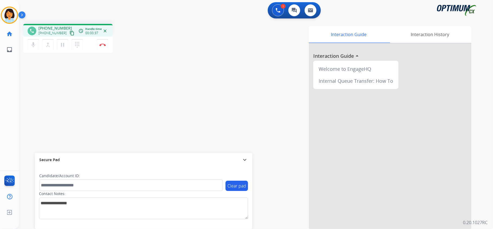
click at [70, 33] on mat-icon "content_copy" at bounding box center [72, 33] width 5 height 5
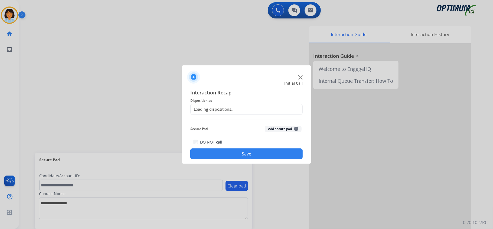
click at [105, 43] on div at bounding box center [246, 114] width 493 height 229
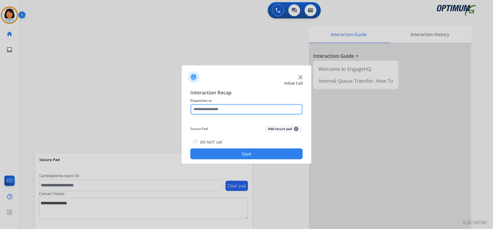
click at [228, 107] on input "text" at bounding box center [246, 109] width 112 height 11
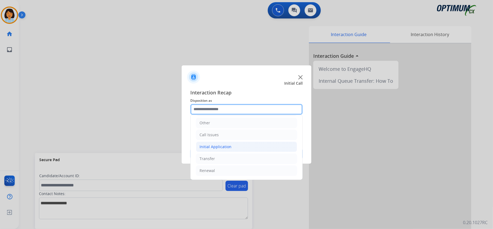
scroll to position [38, 0]
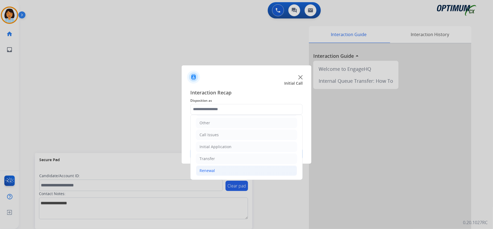
click at [223, 171] on li "Renewal" at bounding box center [246, 170] width 101 height 10
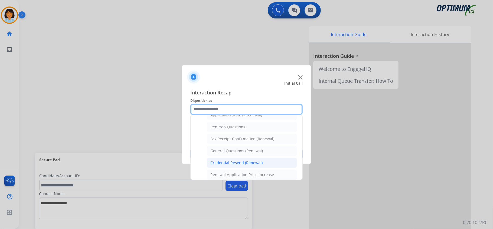
scroll to position [146, 0]
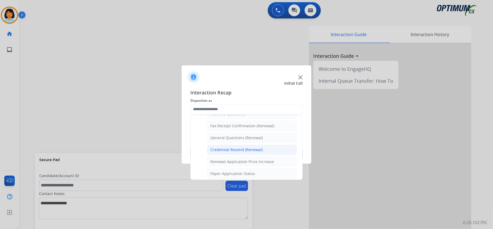
click at [234, 152] on div "Credential Resend (Renewal)" at bounding box center [236, 149] width 52 height 5
type input "**********"
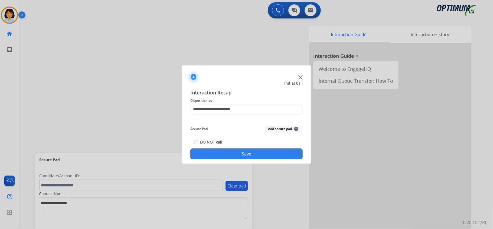
click at [240, 154] on button "Save" at bounding box center [246, 153] width 112 height 11
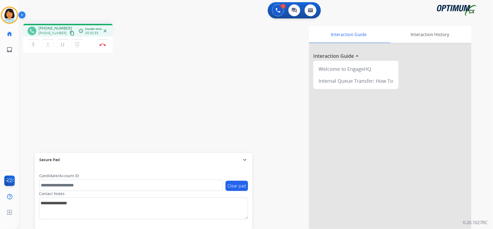
click at [70, 32] on mat-icon "content_copy" at bounding box center [72, 33] width 5 height 5
click at [103, 41] on button "Disconnect" at bounding box center [102, 44] width 11 height 11
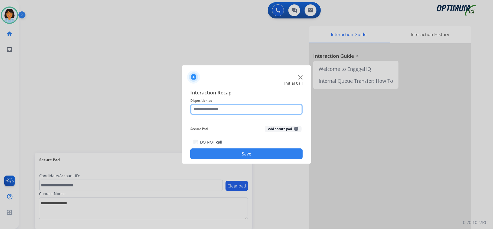
click at [233, 112] on input "text" at bounding box center [246, 109] width 112 height 11
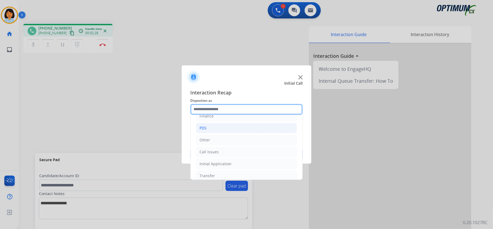
scroll to position [38, 0]
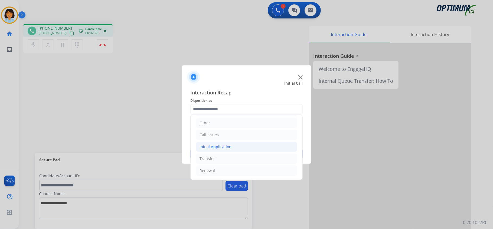
click at [224, 147] on div "Initial Application" at bounding box center [216, 146] width 32 height 5
click at [229, 158] on div "Credential Resend (Initial application)" at bounding box center [244, 156] width 69 height 5
type input "**********"
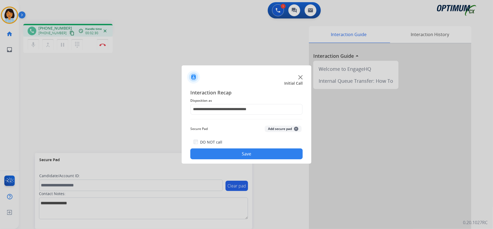
click at [230, 154] on button "Save" at bounding box center [246, 153] width 112 height 11
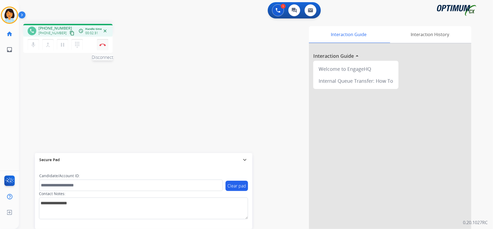
click at [103, 44] on img at bounding box center [102, 44] width 6 height 3
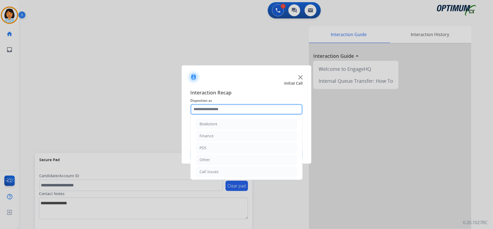
click at [232, 104] on input "text" at bounding box center [246, 109] width 112 height 11
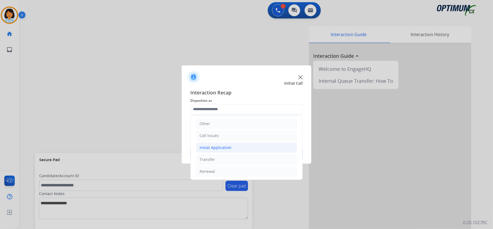
click at [217, 145] on div "Initial Application" at bounding box center [216, 147] width 32 height 5
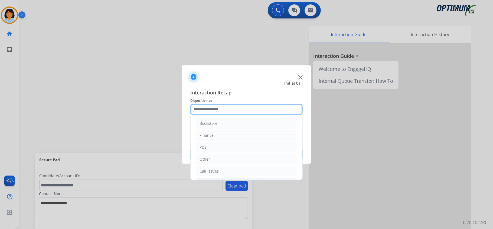
scroll to position [0, 0]
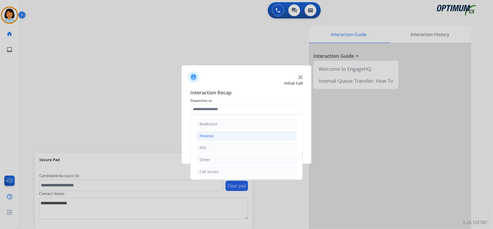
click at [210, 138] on div "Finance" at bounding box center [207, 135] width 14 height 5
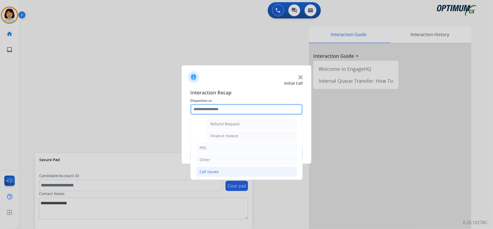
scroll to position [36, 0]
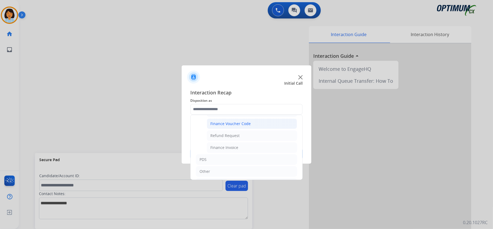
click at [227, 125] on div "Finance Voucher Code" at bounding box center [230, 123] width 40 height 5
type input "**********"
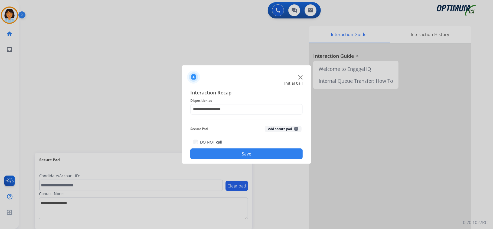
click at [241, 156] on button "Save" at bounding box center [246, 153] width 112 height 11
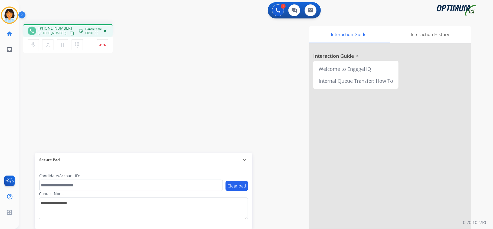
drag, startPoint x: 62, startPoint y: 70, endPoint x: 60, endPoint y: 37, distance: 32.5
click at [62, 70] on div "phone [PHONE_NUMBER] [PHONE_NUMBER] content_copy access_time Call metrics Queue…" at bounding box center [249, 132] width 461 height 226
click at [70, 34] on mat-icon "content_copy" at bounding box center [72, 33] width 5 height 5
click at [103, 47] on button "Disconnect" at bounding box center [102, 44] width 11 height 11
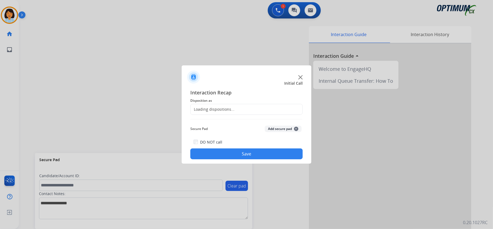
click at [221, 111] on div "Loading dispositions..." at bounding box center [213, 108] width 44 height 5
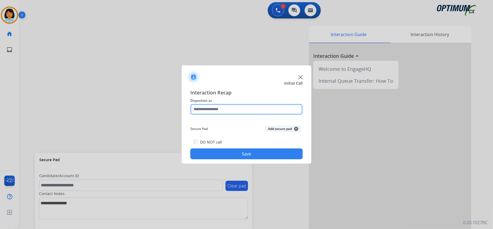
click at [224, 109] on input "text" at bounding box center [246, 109] width 112 height 11
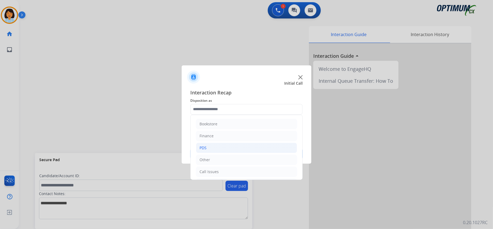
click at [215, 145] on li "PDS" at bounding box center [246, 147] width 101 height 10
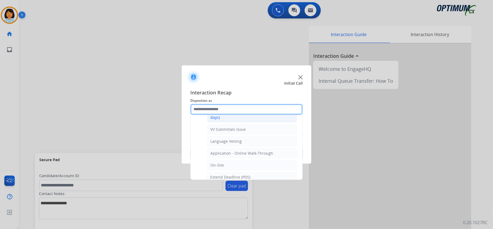
scroll to position [144, 0]
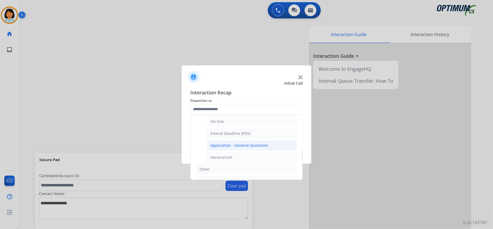
click at [241, 147] on div "Application - General Questions" at bounding box center [239, 144] width 58 height 5
type input "**********"
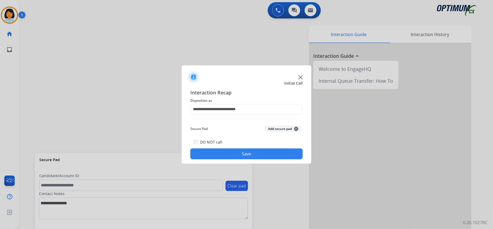
click at [236, 153] on button "Save" at bounding box center [246, 153] width 112 height 11
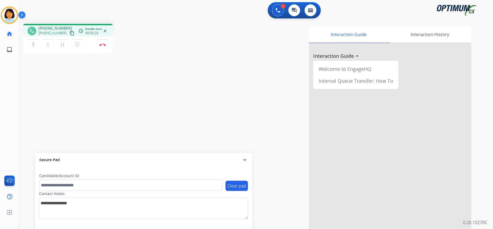
click at [70, 31] on mat-icon "content_copy" at bounding box center [72, 33] width 5 height 5
click at [105, 44] on img at bounding box center [102, 44] width 6 height 3
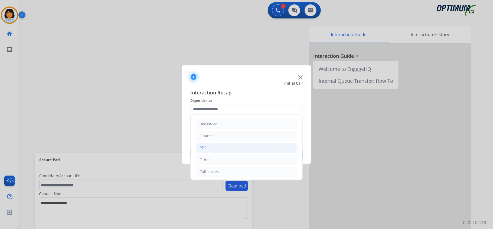
click at [205, 148] on div "PDS" at bounding box center [203, 147] width 7 height 5
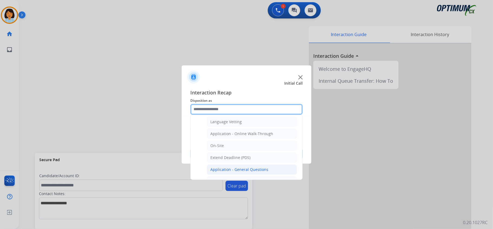
scroll to position [108, 0]
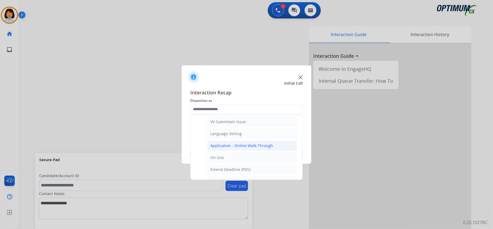
click at [237, 145] on div "Application - Online Walk-Through" at bounding box center [241, 145] width 63 height 5
type input "**********"
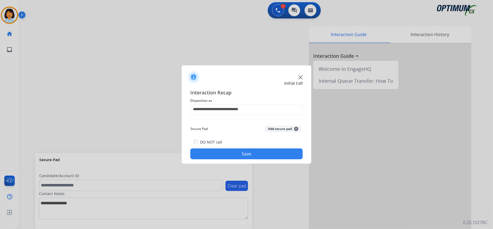
click at [233, 157] on button "Save" at bounding box center [246, 153] width 112 height 11
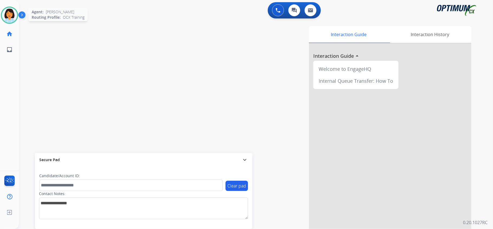
click at [14, 22] on div at bounding box center [9, 14] width 17 height 17
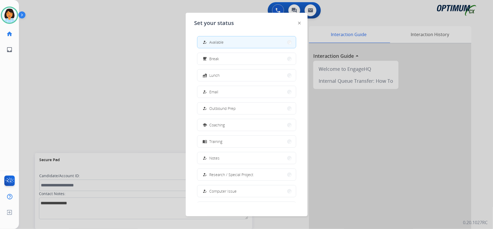
click at [231, 57] on button "free_breakfast Break" at bounding box center [246, 59] width 99 height 12
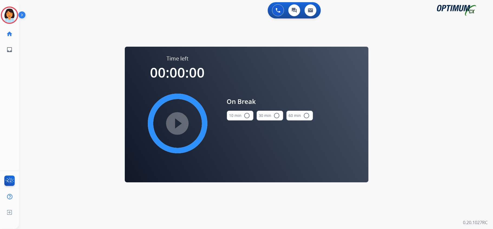
click at [231, 112] on button "10 min radio_button_unchecked" at bounding box center [240, 115] width 27 height 10
click at [181, 120] on mat-icon "play_circle_filled" at bounding box center [177, 123] width 6 height 6
click at [441, 89] on div "0 Voice Interactions 0 Chat Interactions 0 Email Interactions swap_horiz Break …" at bounding box center [256, 114] width 474 height 229
click at [11, 14] on icon at bounding box center [10, 15] width 18 height 18
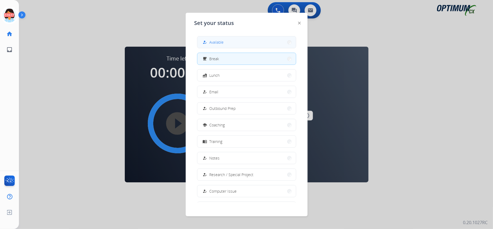
click at [231, 45] on button "how_to_reg Available" at bounding box center [246, 42] width 99 height 12
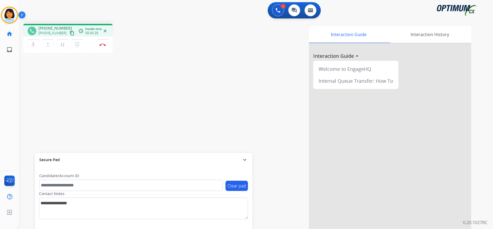
click at [53, 103] on div "phone [PHONE_NUMBER] [PHONE_NUMBER] content_copy access_time Call metrics Queue…" at bounding box center [249, 132] width 461 height 226
click at [70, 32] on mat-icon "content_copy" at bounding box center [72, 33] width 5 height 5
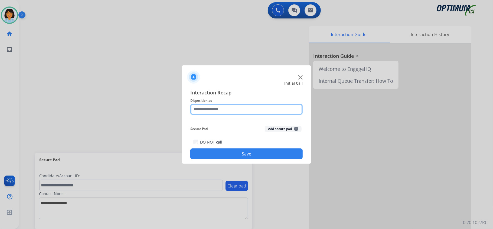
click at [243, 111] on input "text" at bounding box center [246, 109] width 112 height 11
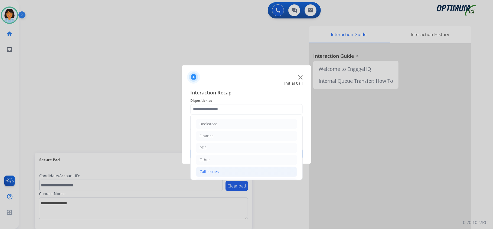
click at [224, 173] on li "Call Issues" at bounding box center [246, 171] width 101 height 10
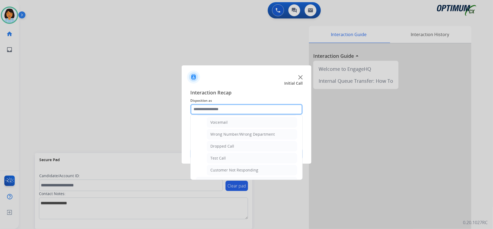
scroll to position [71, 0]
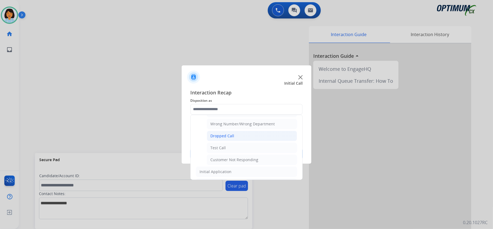
click at [247, 136] on li "Dropped Call" at bounding box center [252, 136] width 90 height 10
type input "**********"
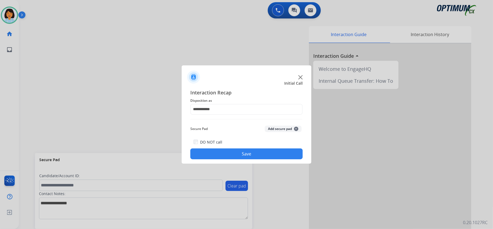
click at [232, 154] on button "Save" at bounding box center [246, 153] width 112 height 11
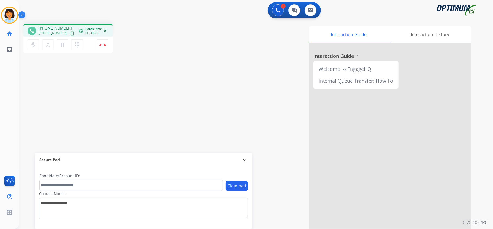
click at [70, 31] on mat-icon "content_copy" at bounding box center [72, 33] width 5 height 5
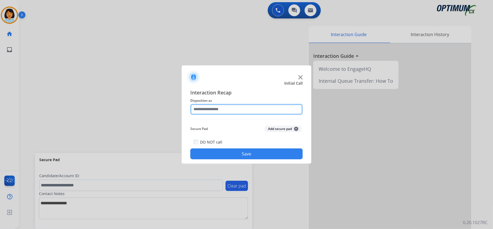
click at [230, 106] on input "text" at bounding box center [246, 109] width 112 height 11
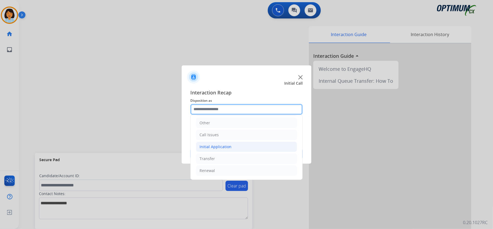
scroll to position [38, 0]
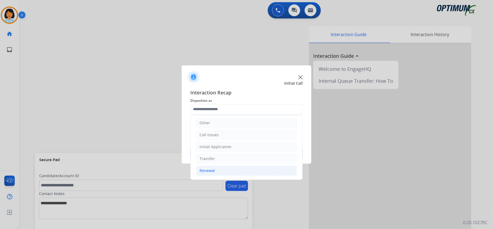
click at [217, 172] on li "Renewal" at bounding box center [246, 170] width 101 height 10
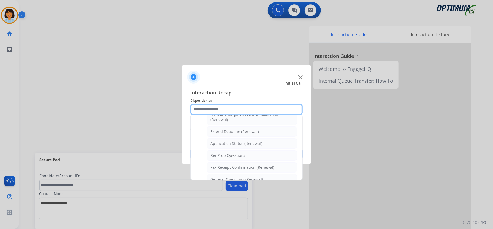
scroll to position [110, 0]
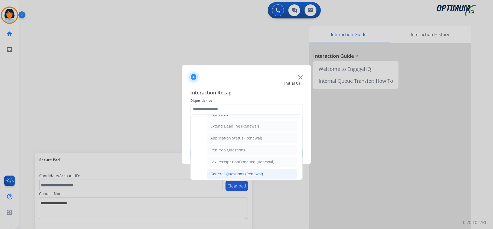
click at [240, 175] on div "General Questions (Renewal)" at bounding box center [236, 173] width 53 height 5
type input "**********"
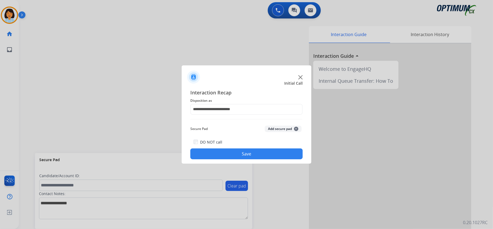
click at [239, 152] on button "Save" at bounding box center [246, 153] width 112 height 11
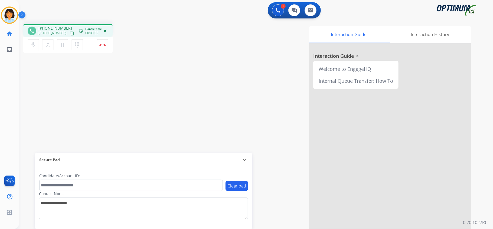
click at [70, 32] on mat-icon "content_copy" at bounding box center [72, 33] width 5 height 5
click at [106, 45] on img at bounding box center [102, 44] width 6 height 3
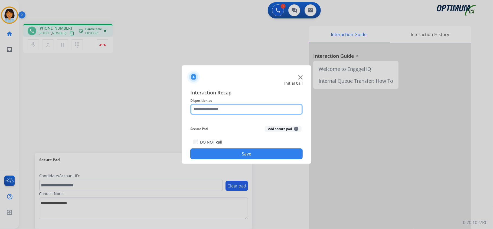
click at [230, 111] on input "text" at bounding box center [246, 109] width 112 height 11
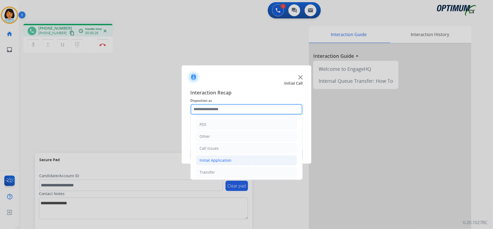
scroll to position [36, 0]
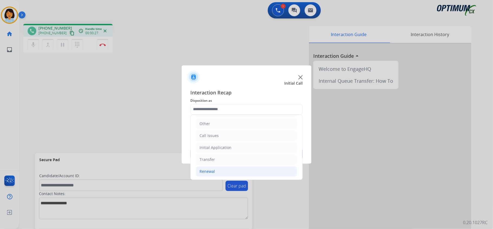
click at [212, 170] on div "Renewal" at bounding box center [207, 170] width 15 height 5
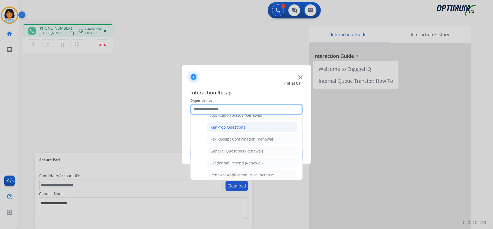
scroll to position [144, 0]
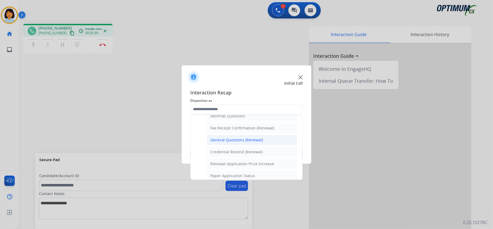
click at [230, 141] on div "General Questions (Renewal)" at bounding box center [236, 139] width 53 height 5
type input "**********"
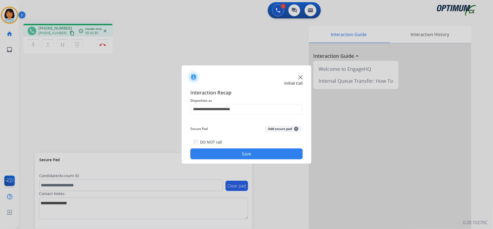
click at [226, 153] on button "Save" at bounding box center [246, 153] width 112 height 11
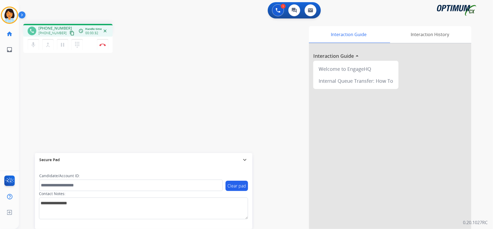
click at [69, 33] on button "content_copy" at bounding box center [72, 33] width 6 height 6
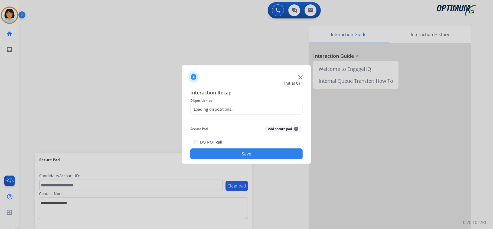
click at [103, 46] on div at bounding box center [246, 114] width 493 height 229
click at [234, 114] on div "Interaction Recap Disposition as Secure Pad Add secure pad + DO NOT call Save" at bounding box center [246, 124] width 112 height 71
drag, startPoint x: 234, startPoint y: 114, endPoint x: 236, endPoint y: 110, distance: 4.1
click at [235, 111] on div "Interaction Recap Disposition as Secure Pad Add secure pad + DO NOT call Save" at bounding box center [246, 124] width 112 height 71
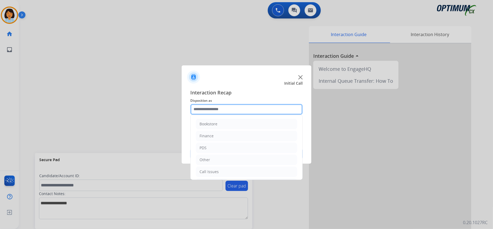
click at [236, 110] on input "text" at bounding box center [246, 109] width 112 height 11
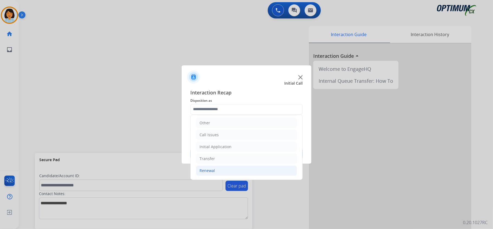
click at [224, 170] on li "Renewal" at bounding box center [246, 170] width 101 height 10
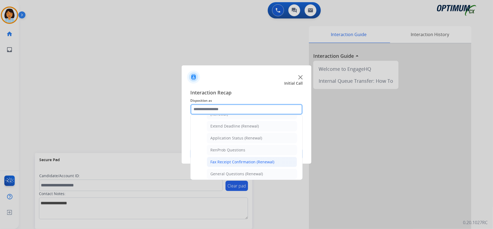
scroll to position [146, 0]
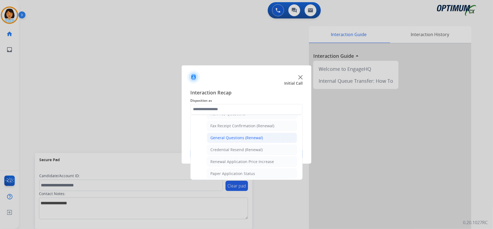
click at [227, 138] on div "General Questions (Renewal)" at bounding box center [236, 137] width 53 height 5
type input "**********"
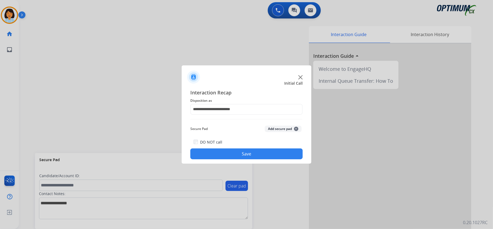
click at [223, 154] on button "Save" at bounding box center [246, 153] width 112 height 11
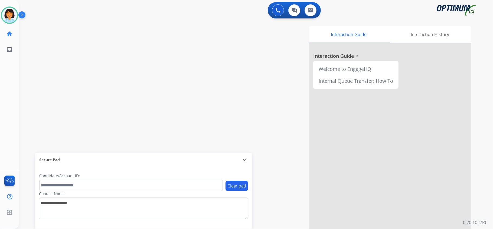
drag, startPoint x: 193, startPoint y: 134, endPoint x: 219, endPoint y: 116, distance: 31.7
click at [195, 133] on div "Interaction Guide Interaction History Interaction Guide arrow_drop_up Welcome t…" at bounding box center [323, 135] width 295 height 219
click at [8, 17] on img at bounding box center [9, 15] width 15 height 15
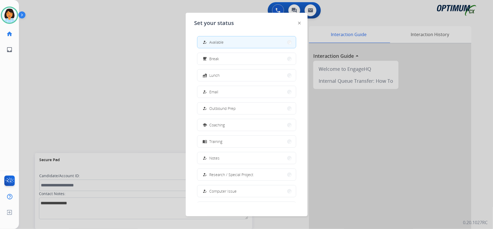
scroll to position [45, 0]
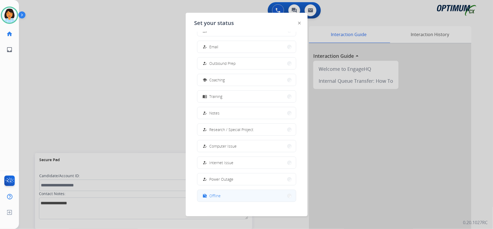
click at [228, 197] on button "work_off Offline" at bounding box center [246, 196] width 99 height 12
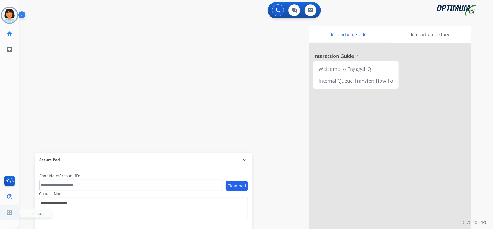
click at [12, 213] on img at bounding box center [10, 212] width 10 height 10
